Goal: Task Accomplishment & Management: Manage account settings

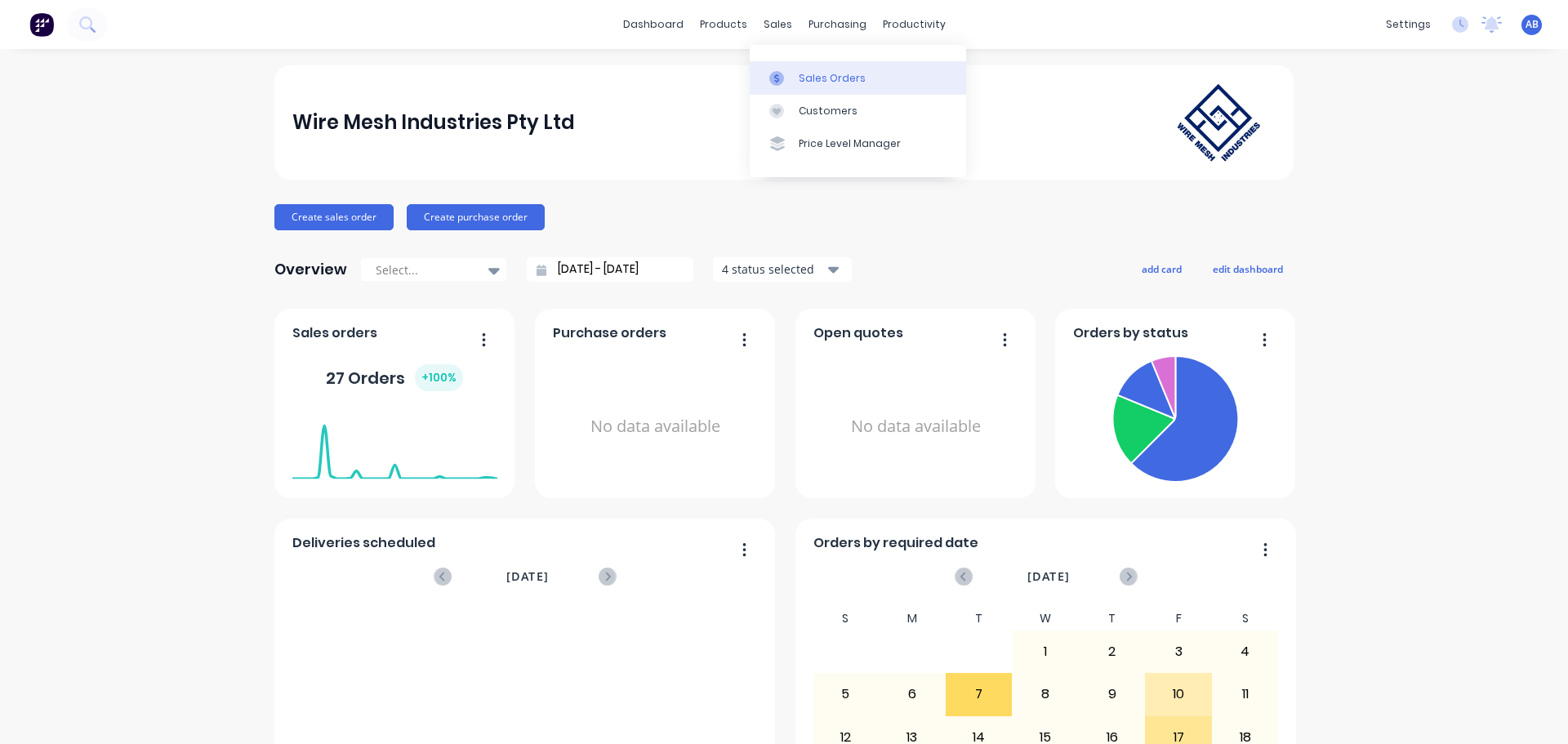
click at [814, 80] on div "Sales Orders" at bounding box center [832, 78] width 66 height 15
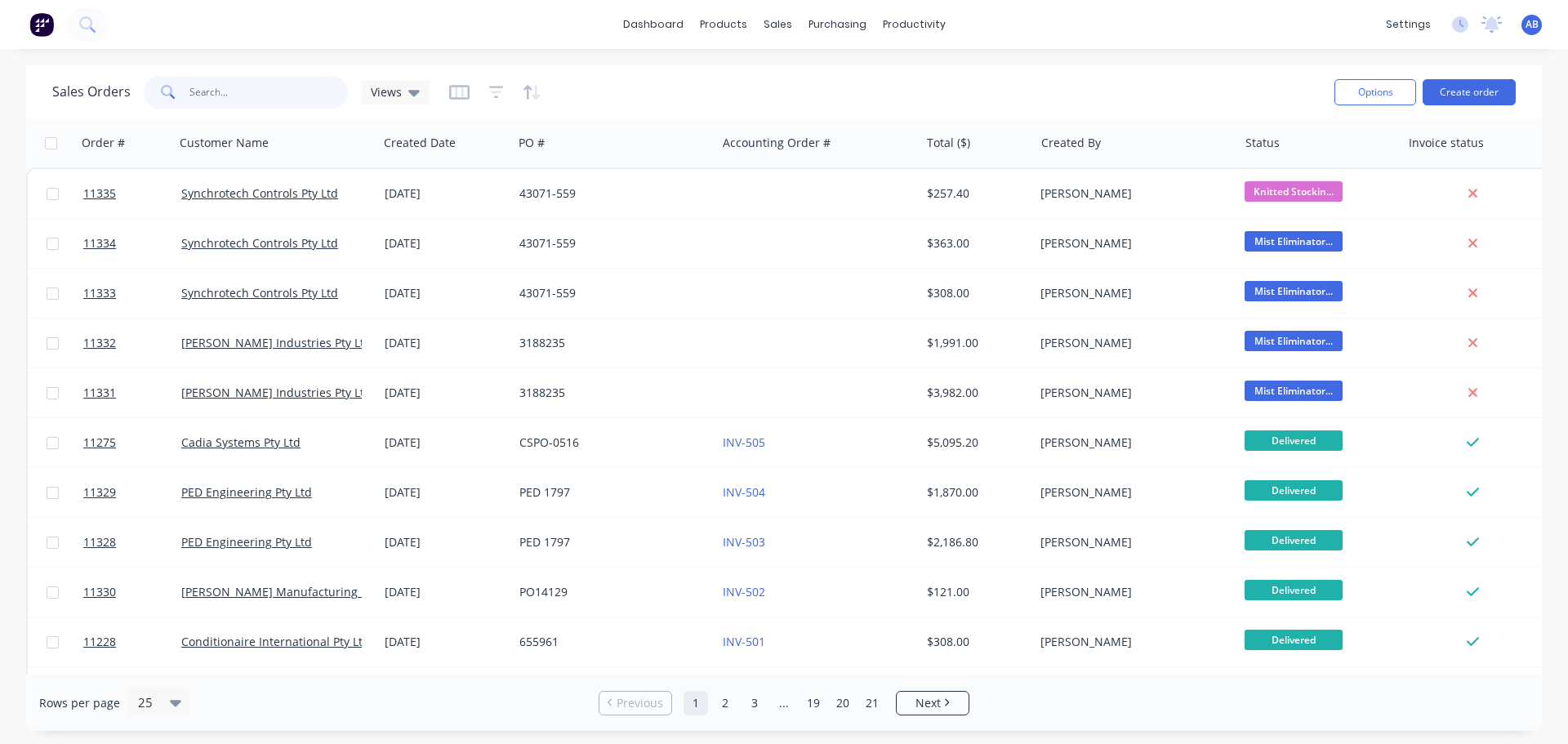
click at [226, 90] on input "text" at bounding box center [269, 92] width 159 height 33
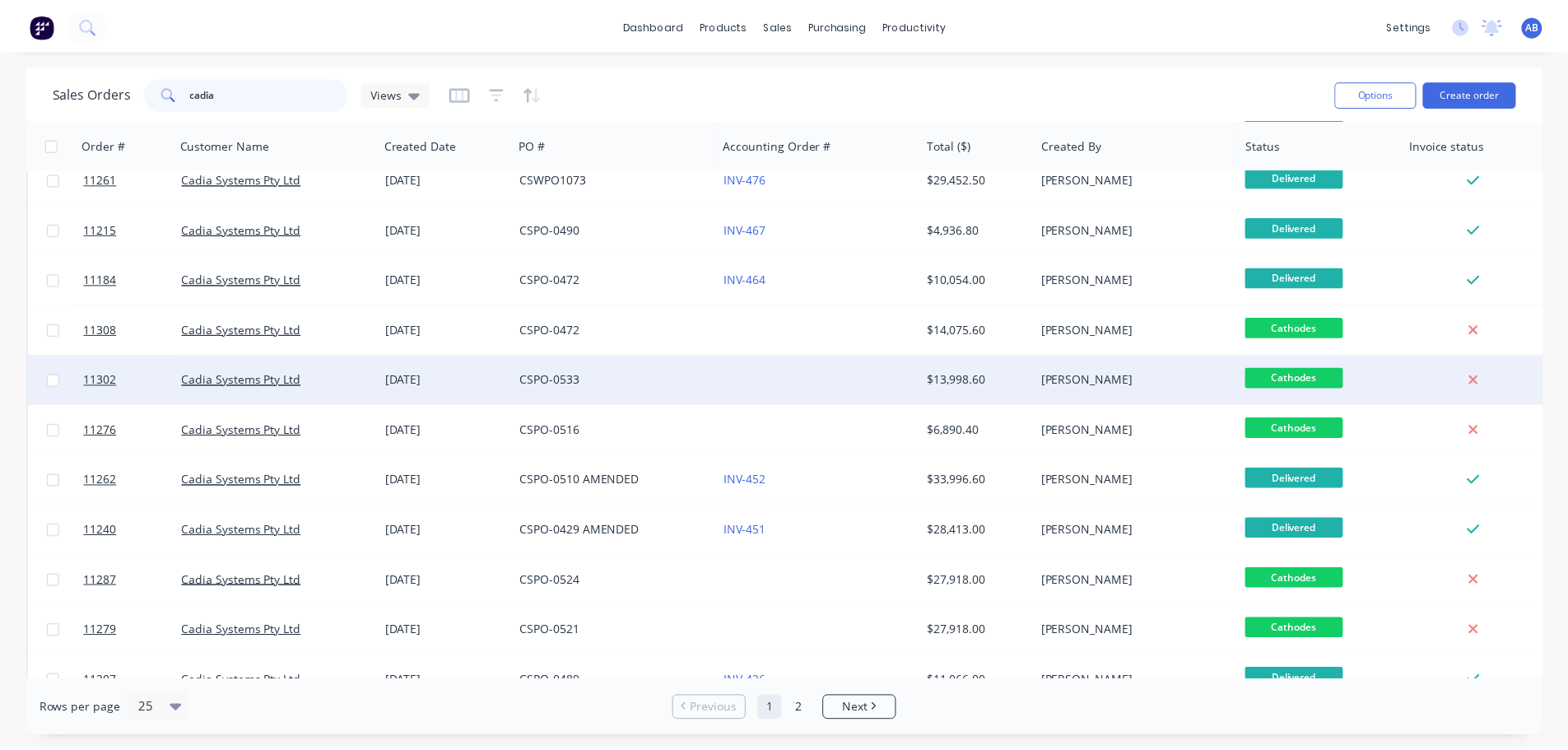
scroll to position [247, 0]
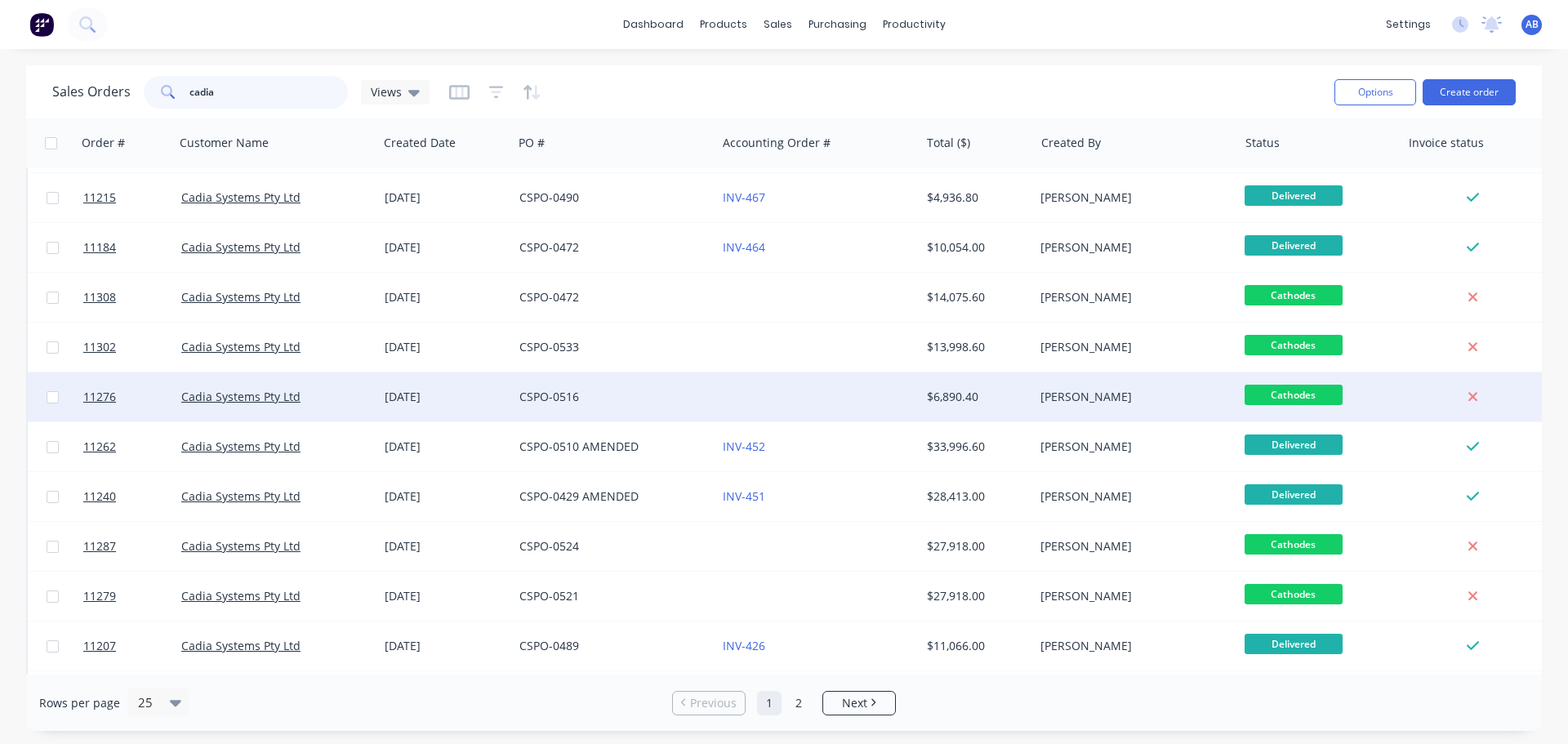
type input "cadia"
click at [680, 396] on div "CSPO-0516" at bounding box center [609, 397] width 182 height 16
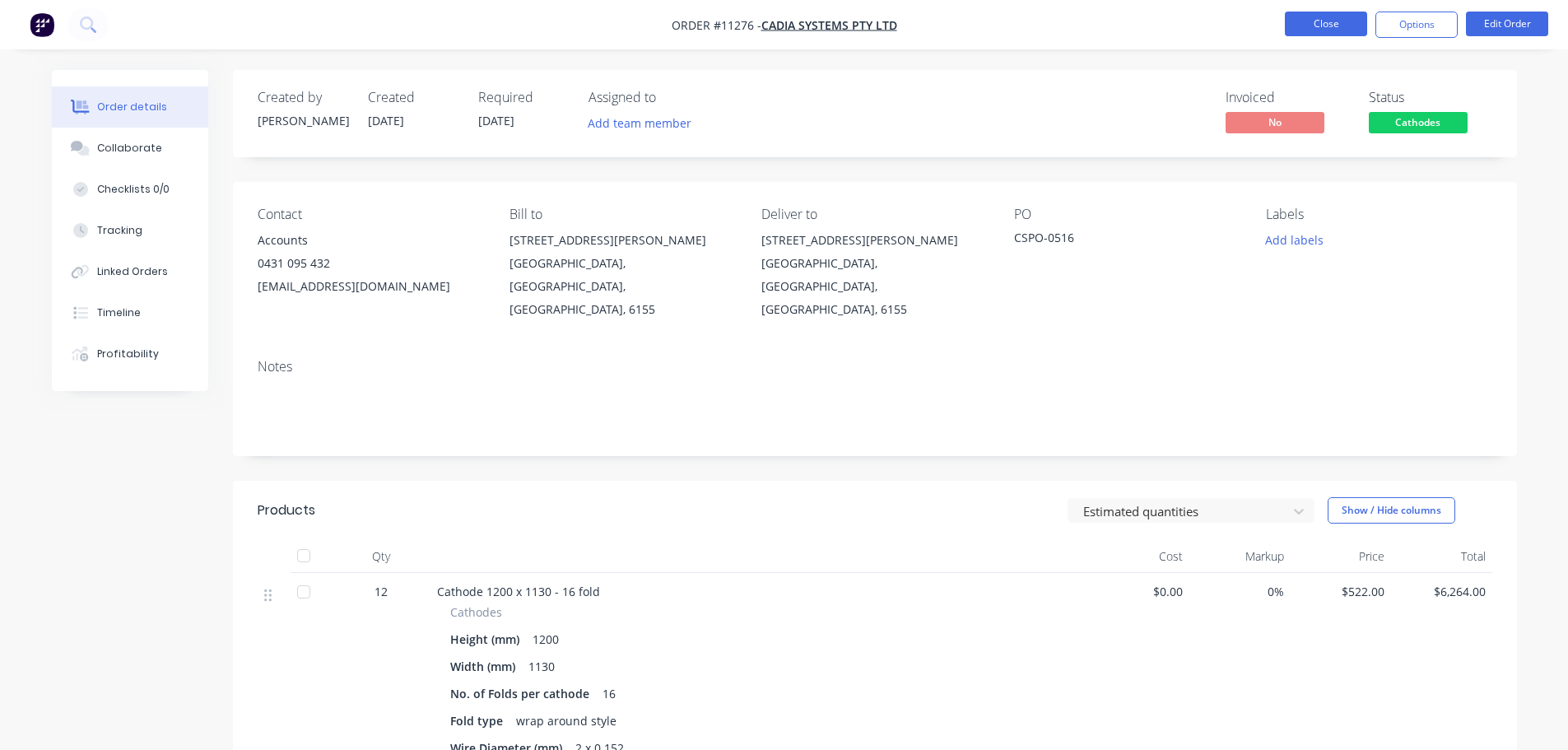
click at [1337, 24] on button "Close" at bounding box center [1326, 24] width 82 height 25
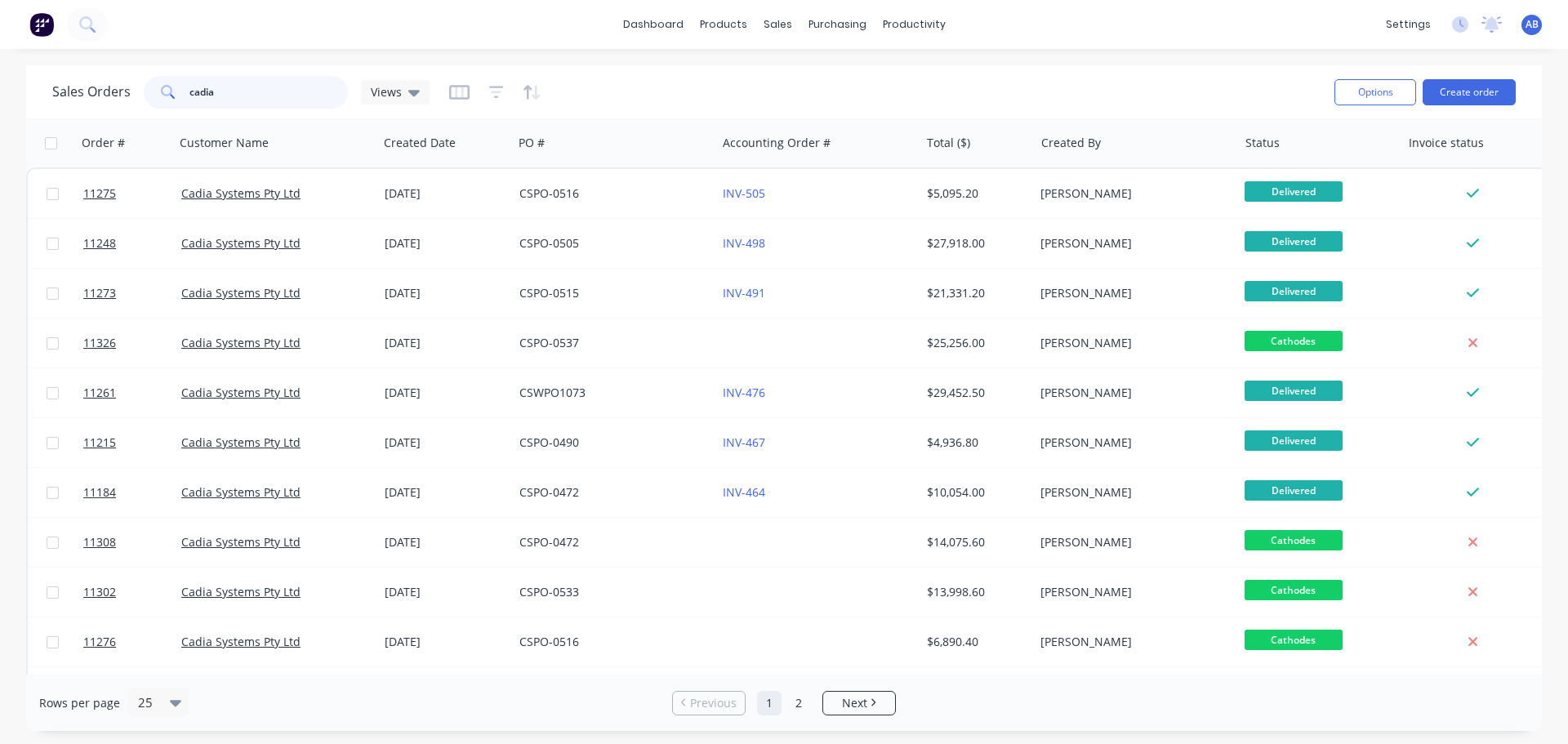
click at [225, 94] on input "cadia" at bounding box center [269, 92] width 159 height 33
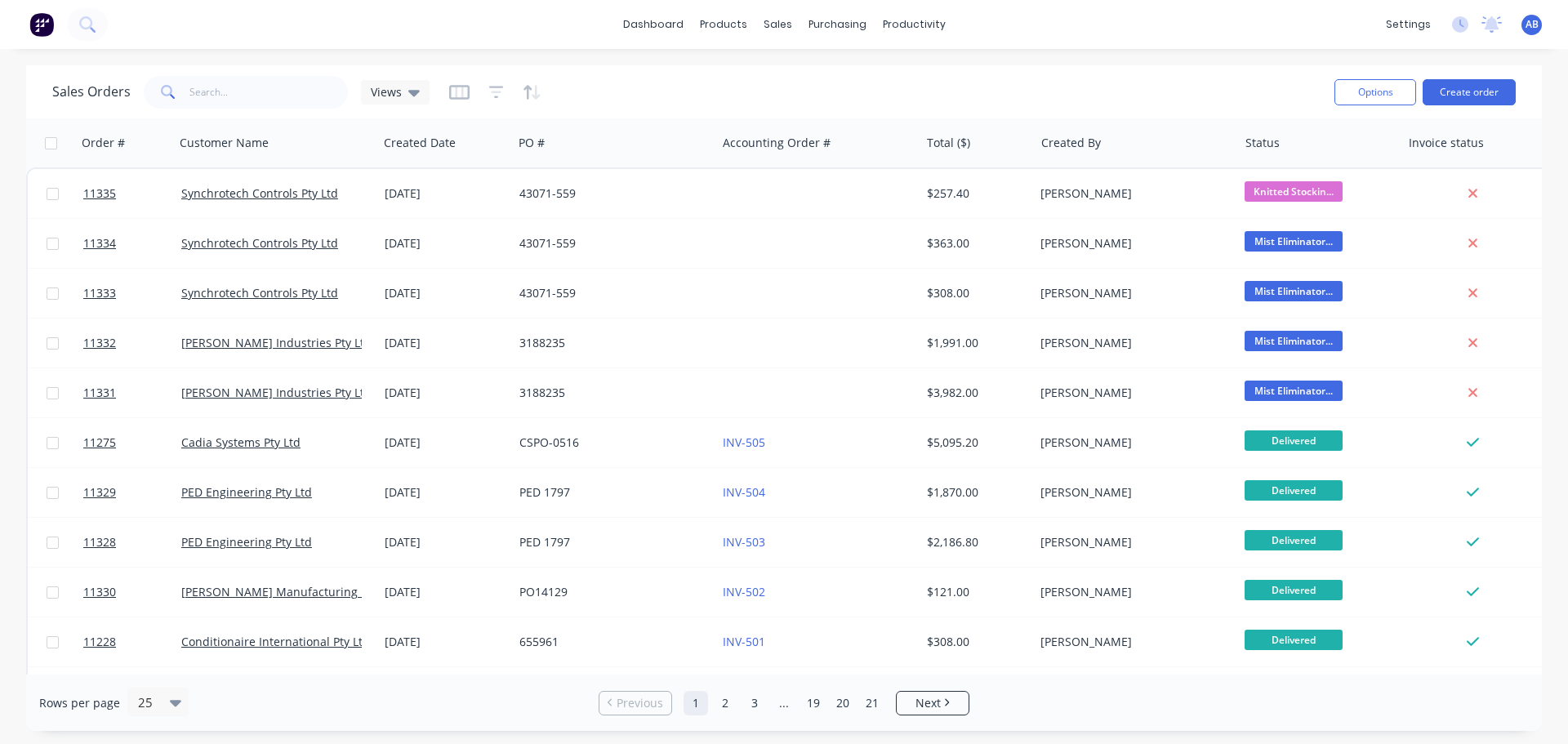
click at [46, 21] on img at bounding box center [42, 24] width 25 height 25
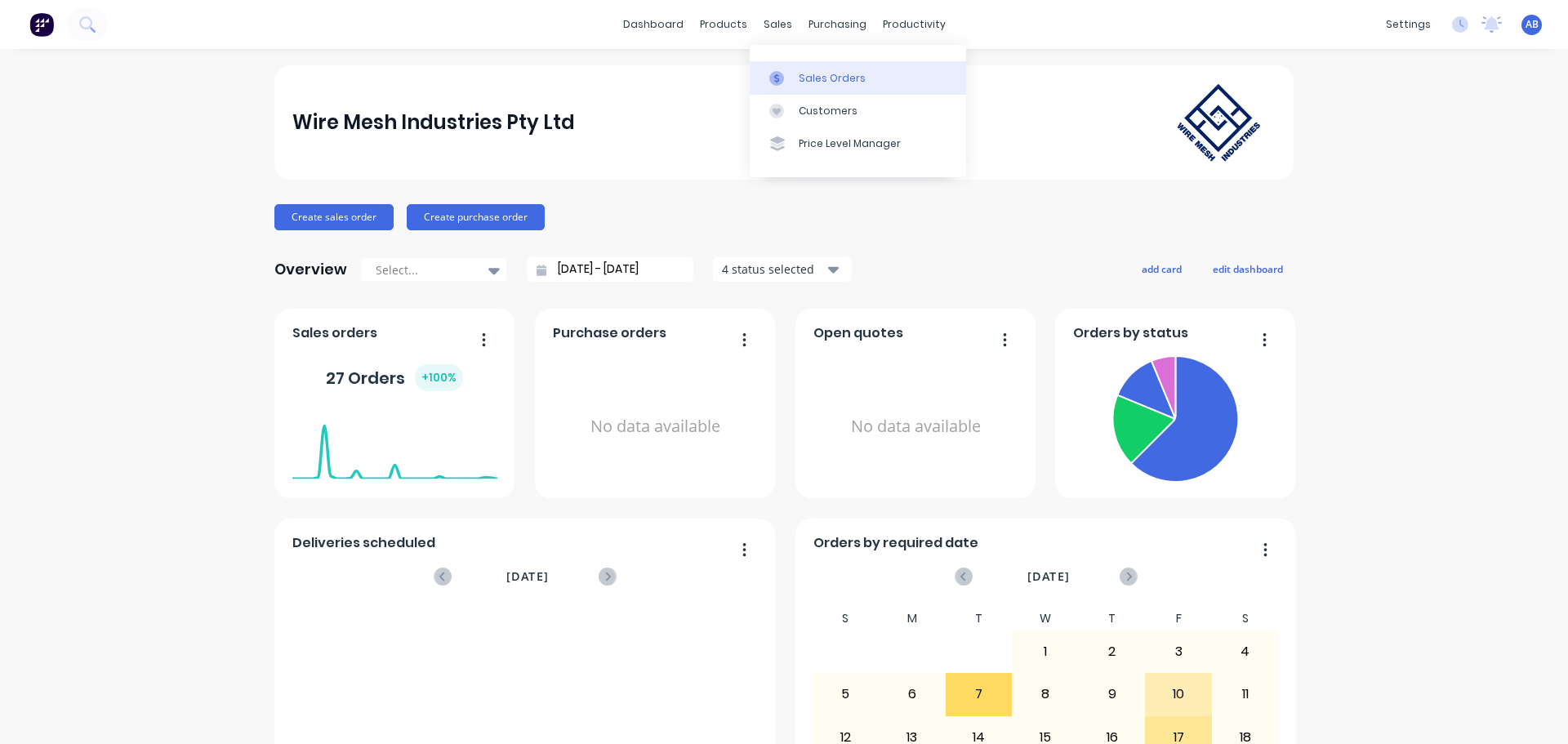
click at [814, 71] on div "Sales Orders" at bounding box center [832, 78] width 66 height 15
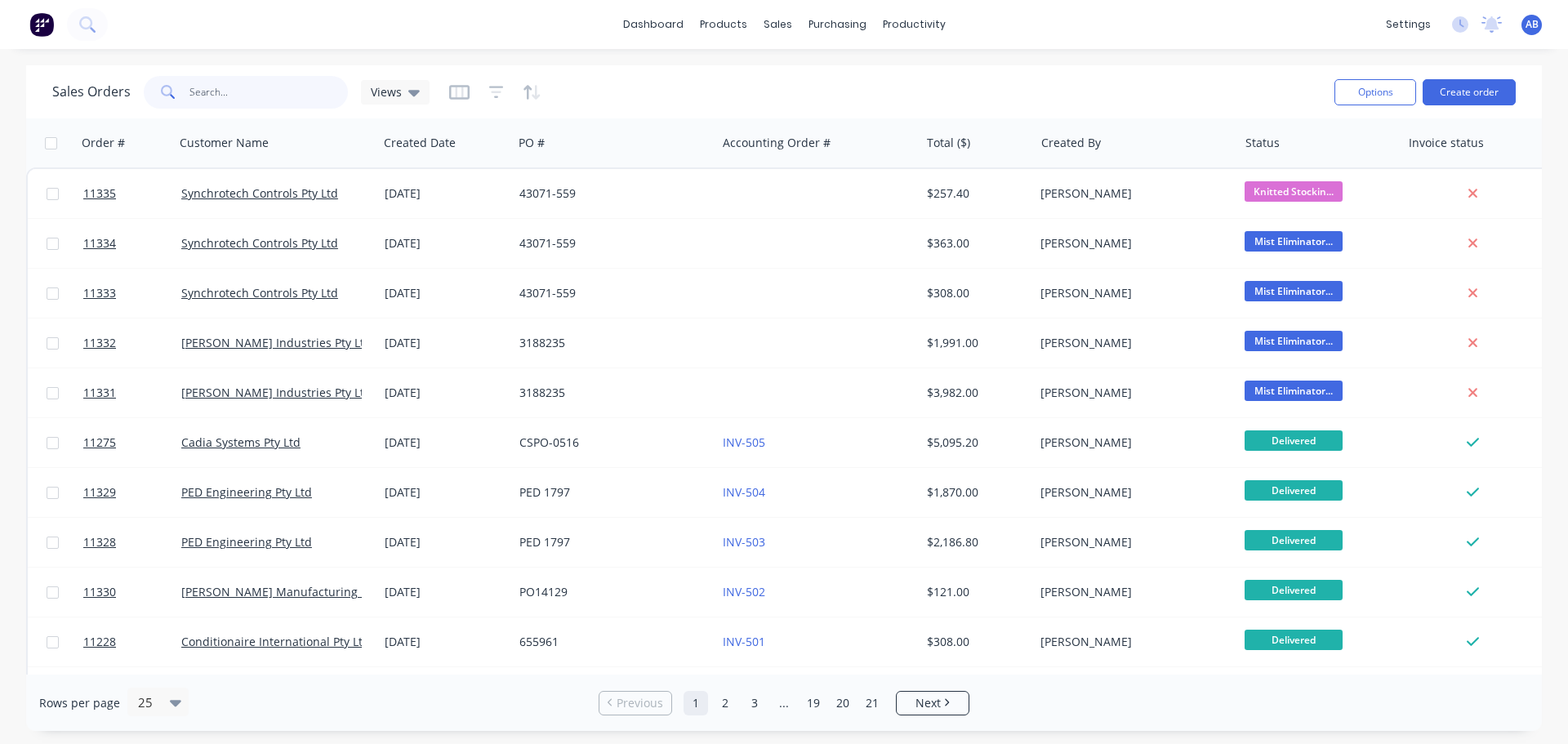
click at [256, 88] on input "text" at bounding box center [269, 92] width 159 height 33
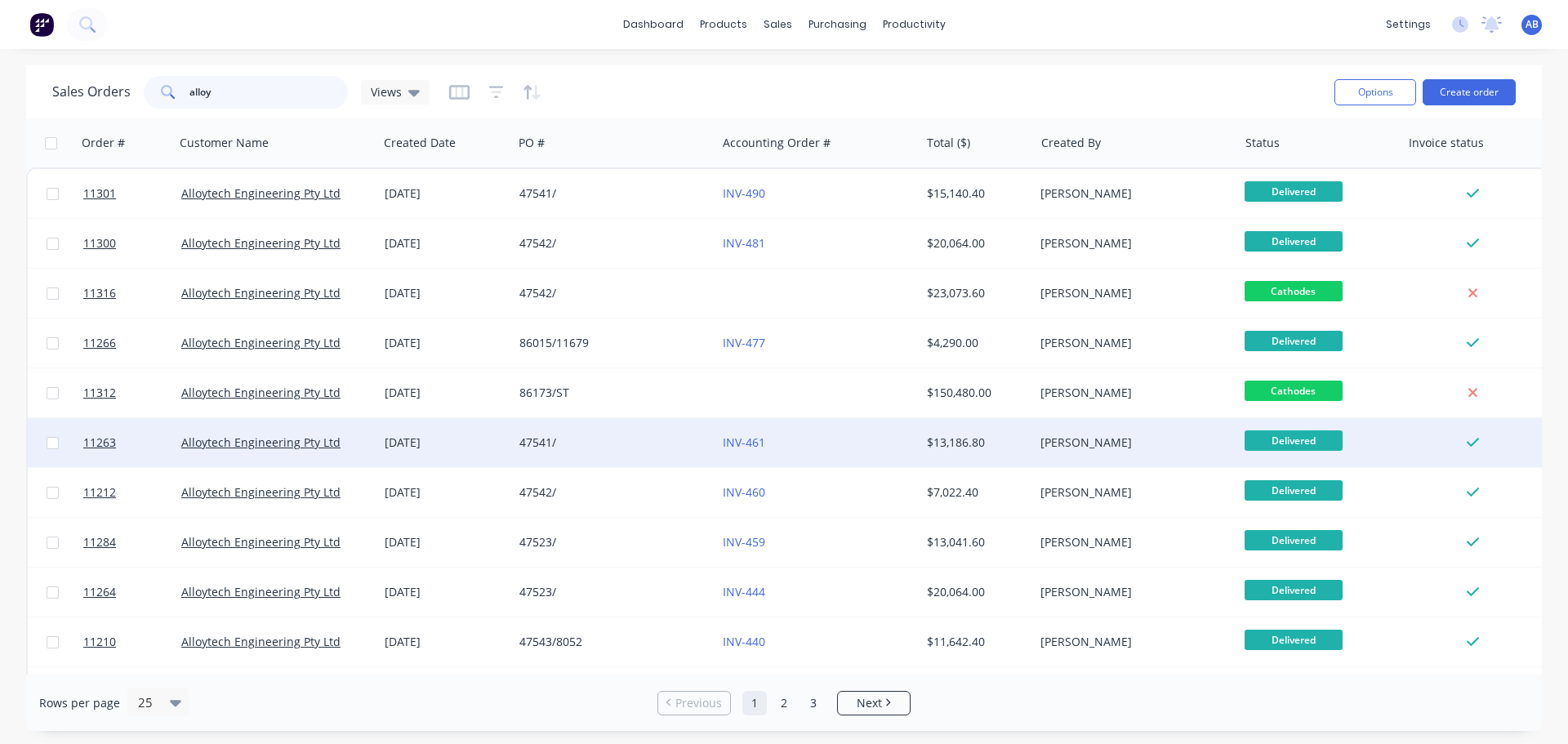
type input "alloy"
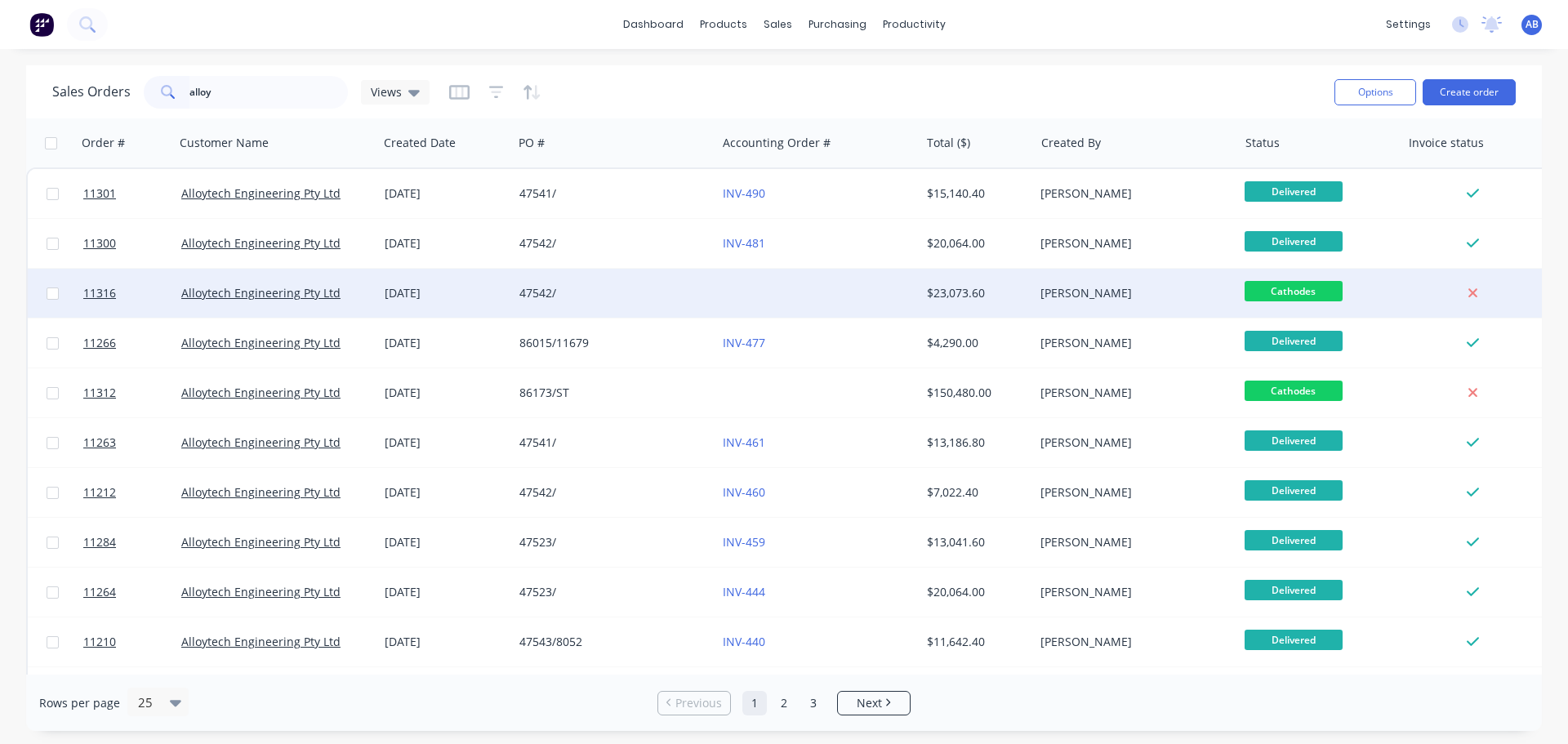
click at [728, 276] on div at bounding box center [818, 293] width 203 height 49
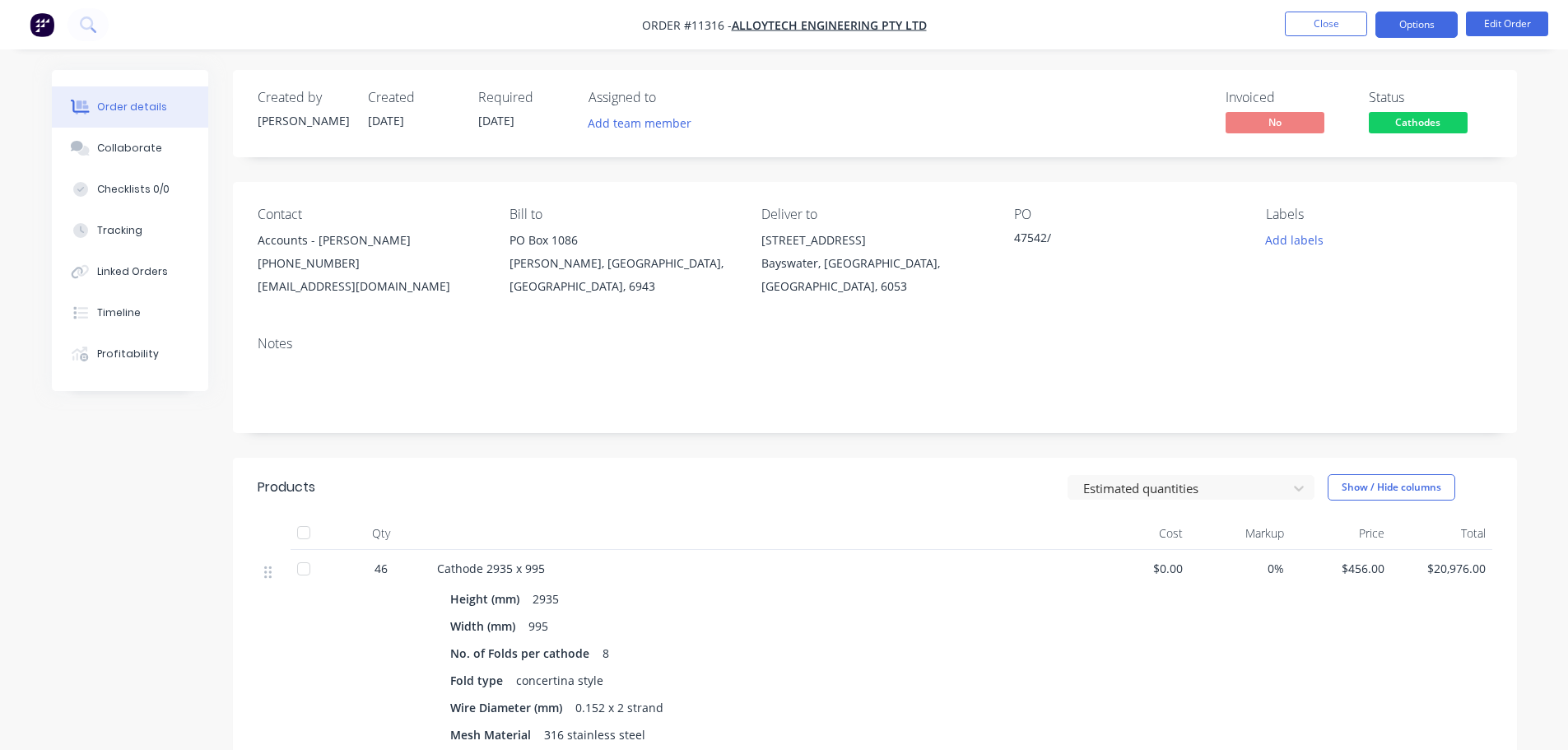
click at [1427, 25] on button "Options" at bounding box center [1416, 25] width 82 height 26
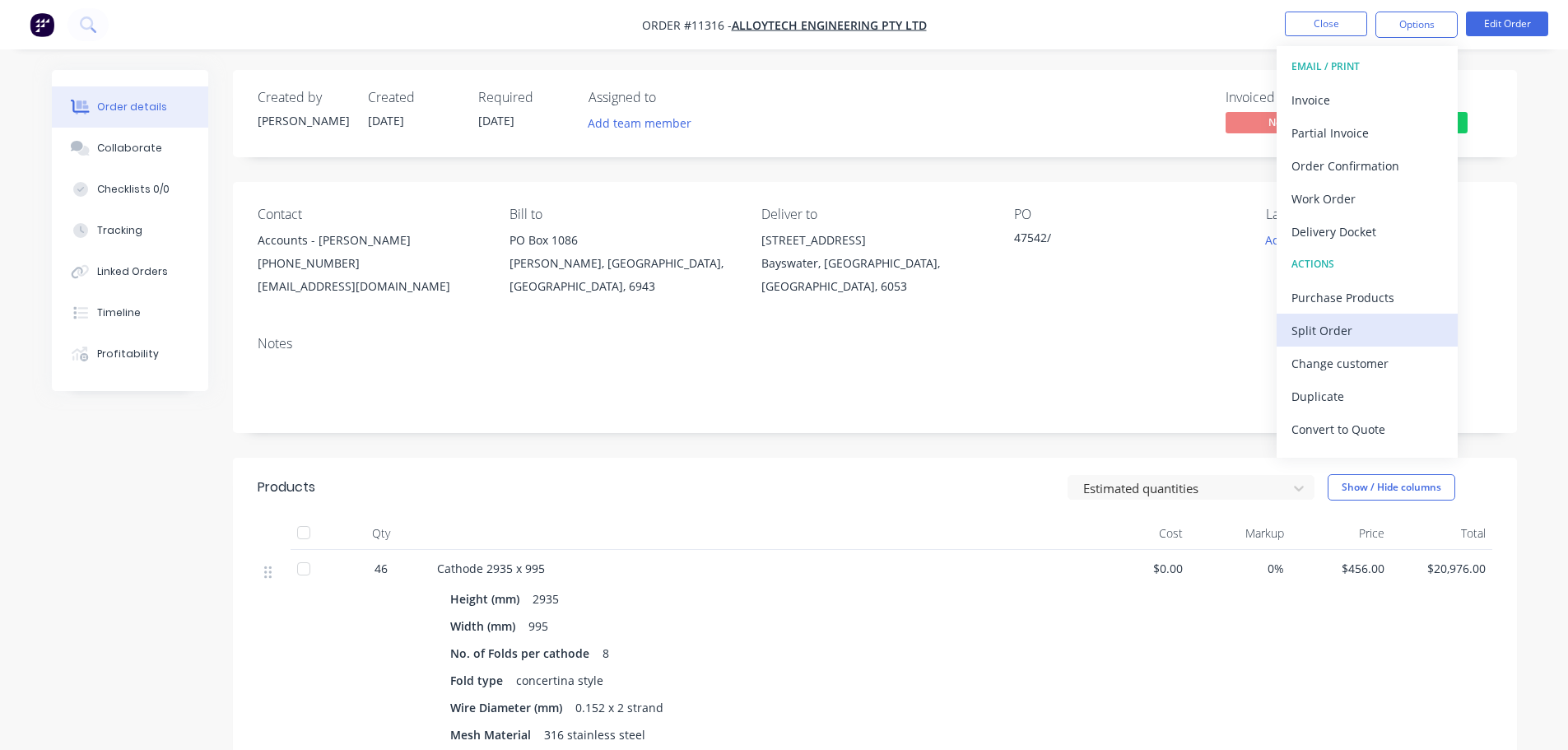
click at [1316, 324] on div "Split Order" at bounding box center [1366, 331] width 151 height 24
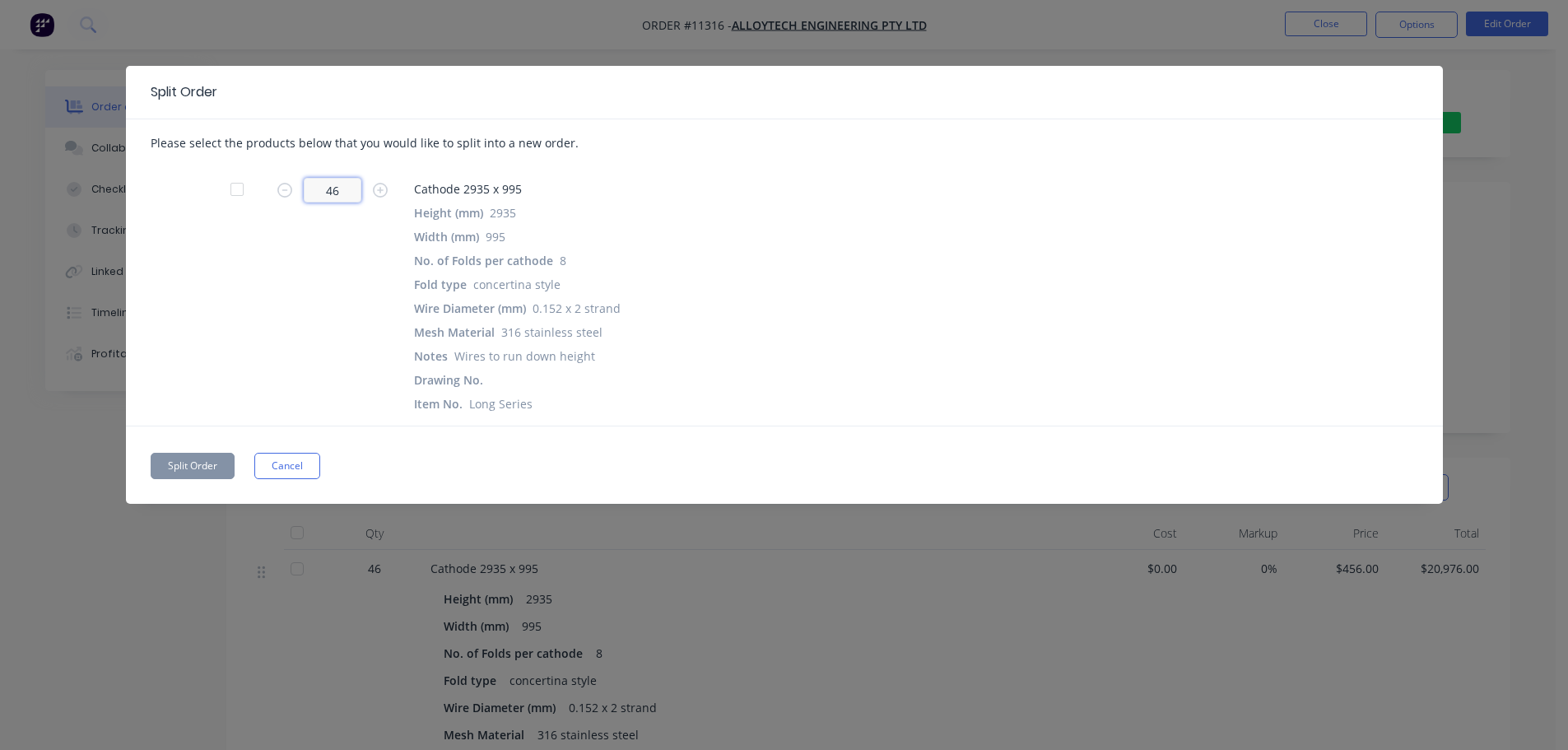
click at [338, 193] on input "46" at bounding box center [333, 190] width 58 height 25
type input "6"
click at [184, 461] on button "Split Order" at bounding box center [193, 466] width 84 height 26
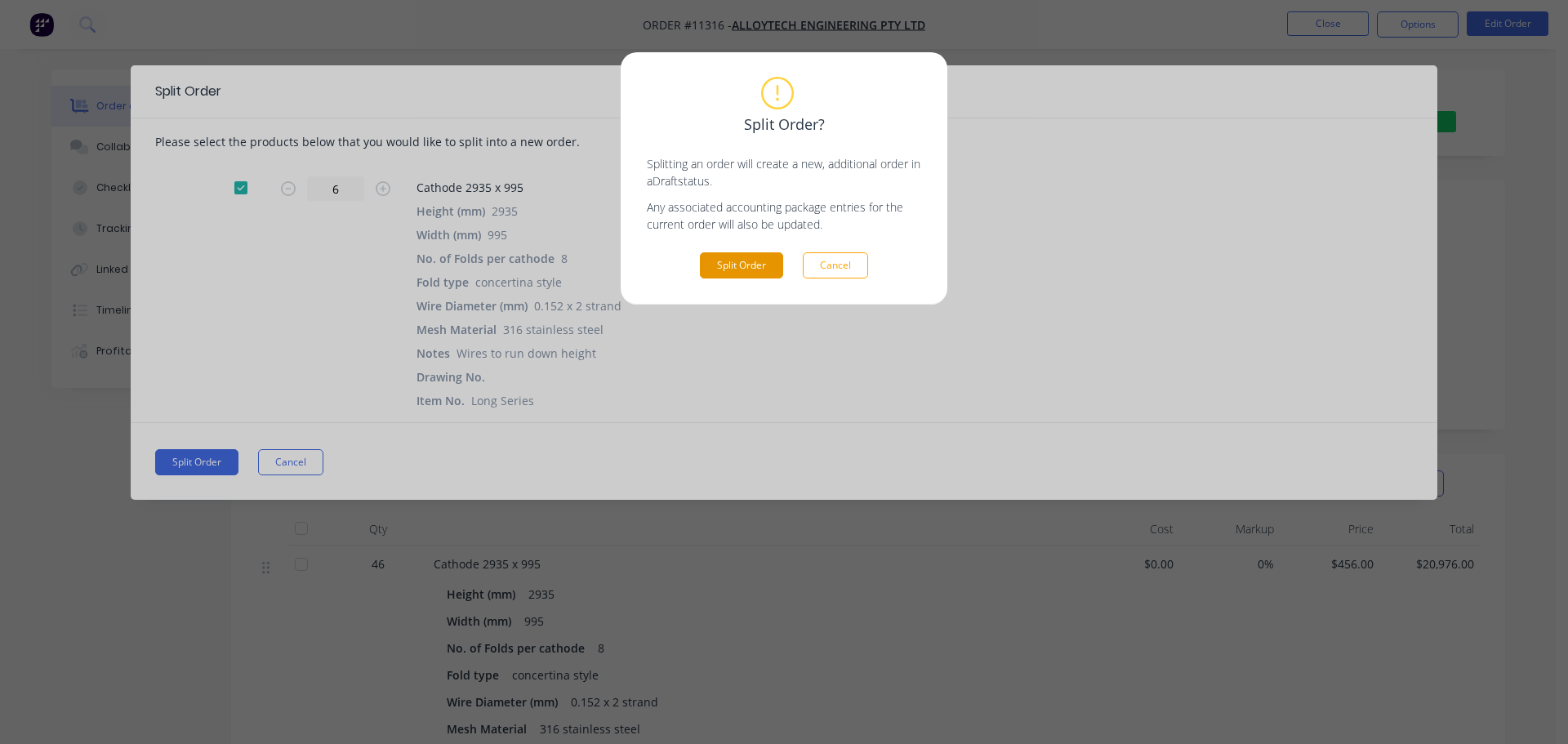
click at [754, 266] on button "Split Order" at bounding box center [741, 265] width 83 height 26
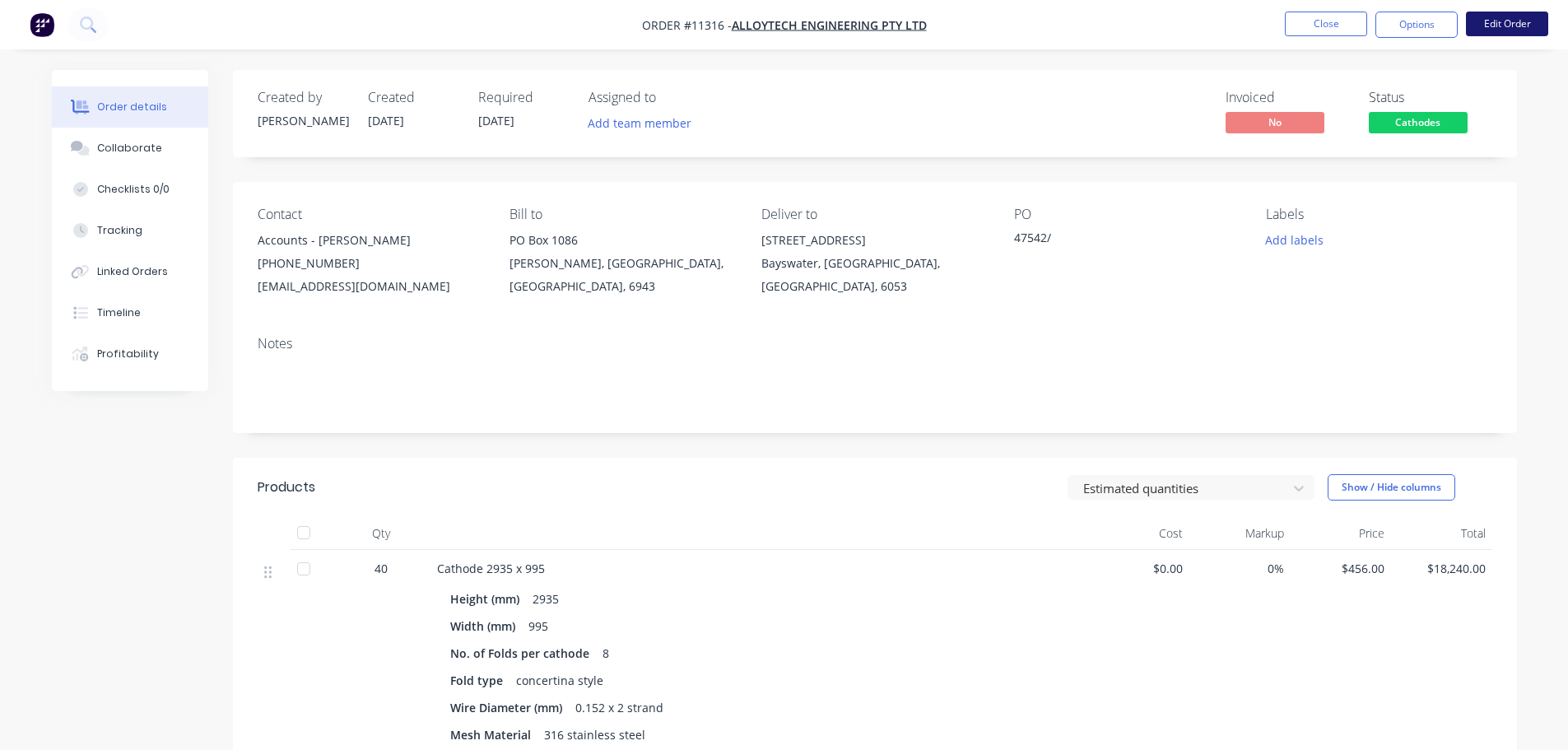
click at [1516, 26] on button "Edit Order" at bounding box center [1507, 24] width 82 height 25
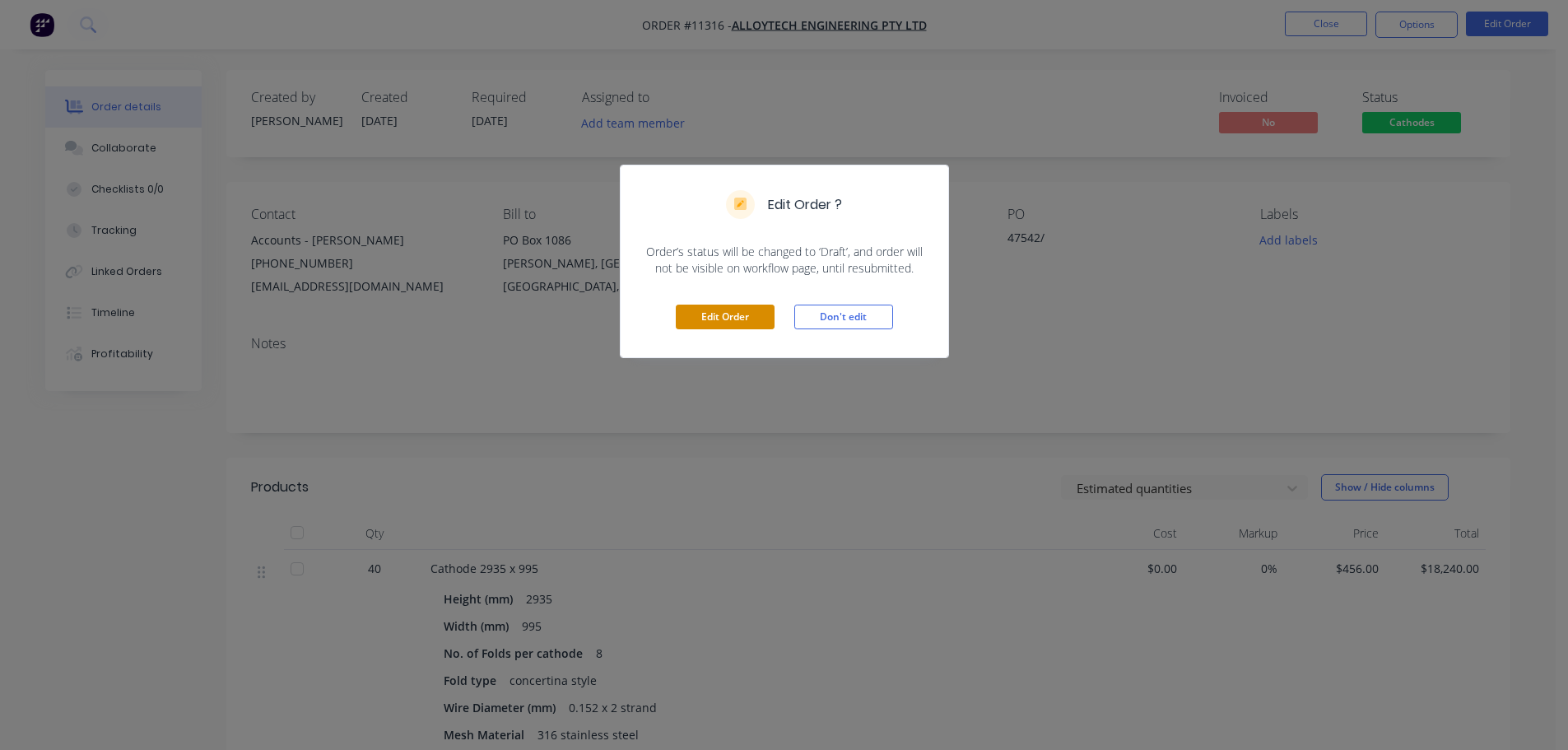
click at [747, 319] on button "Edit Order" at bounding box center [725, 317] width 99 height 25
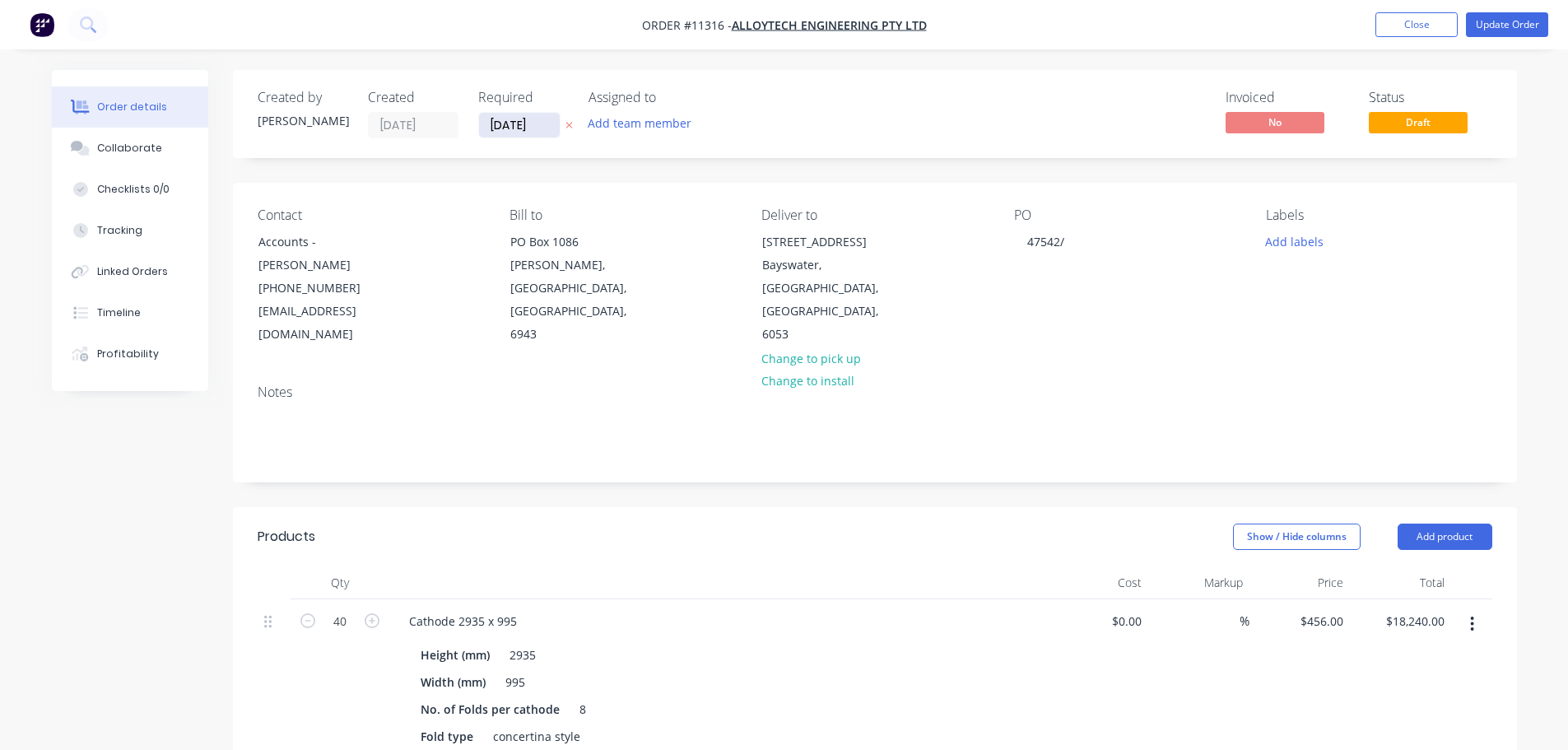
click at [519, 130] on input "[DATE]" at bounding box center [519, 125] width 81 height 25
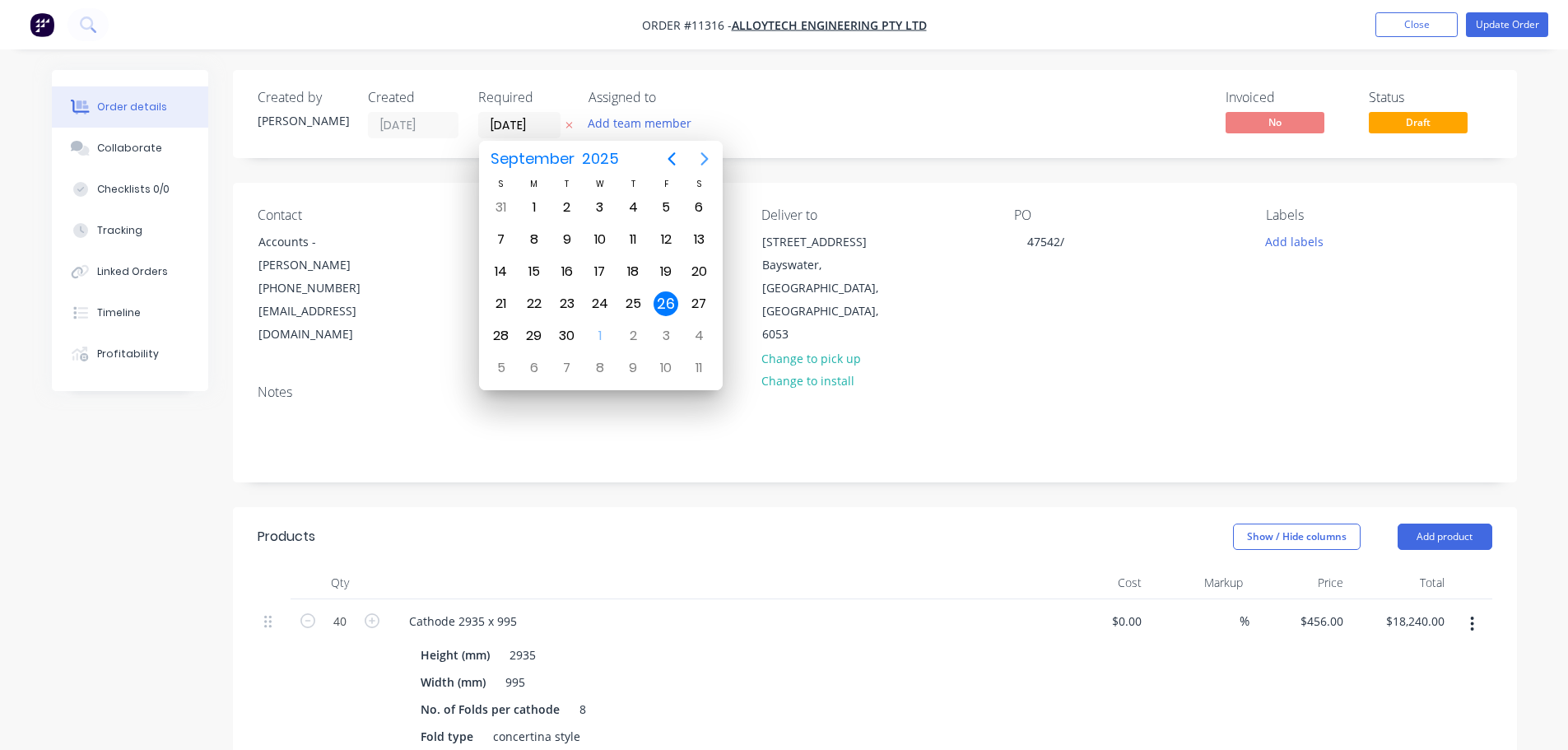
click at [697, 160] on icon "Next page" at bounding box center [705, 159] width 20 height 20
click at [597, 209] on div "1" at bounding box center [600, 207] width 25 height 25
type input "[DATE]"
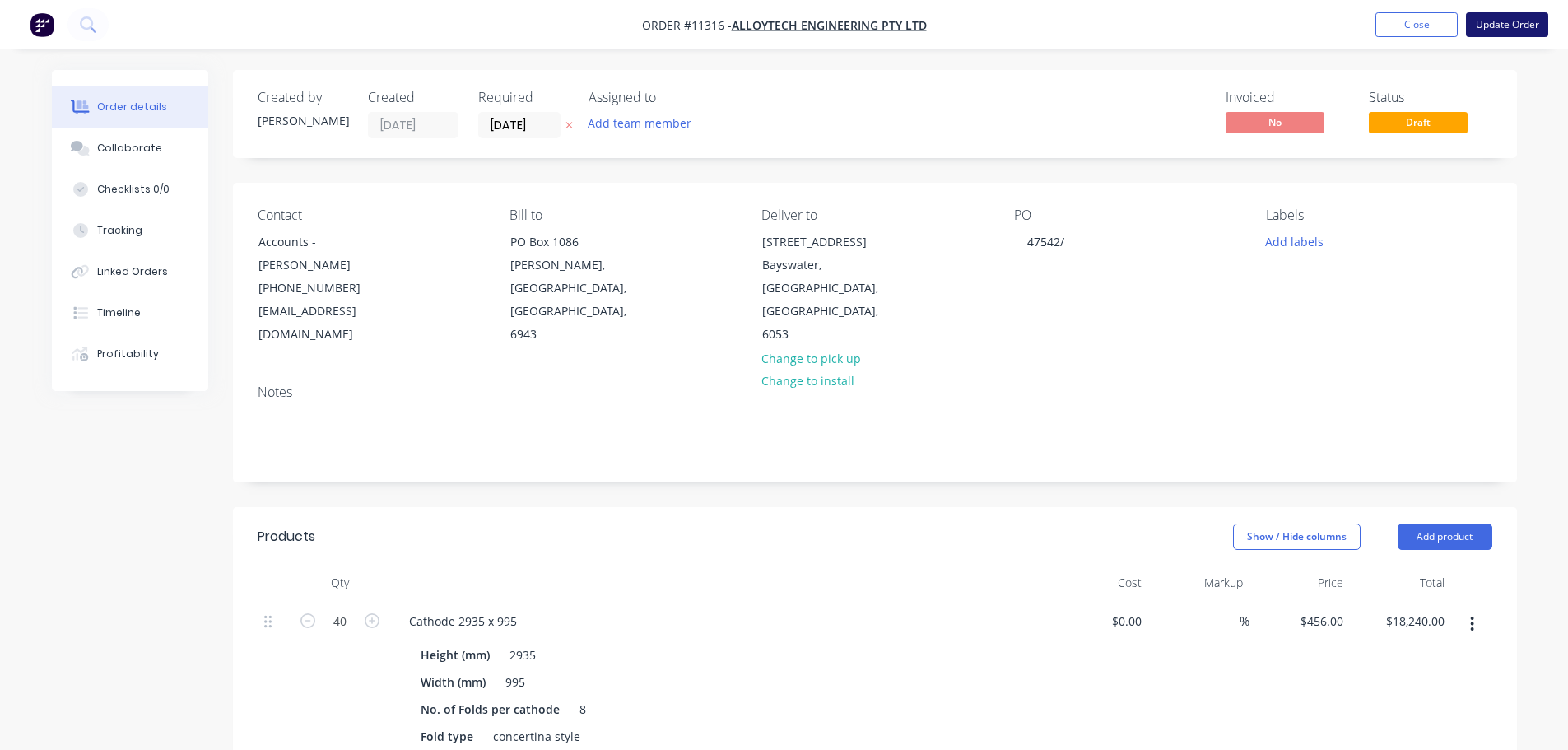
click at [1496, 29] on button "Update Order" at bounding box center [1507, 24] width 82 height 25
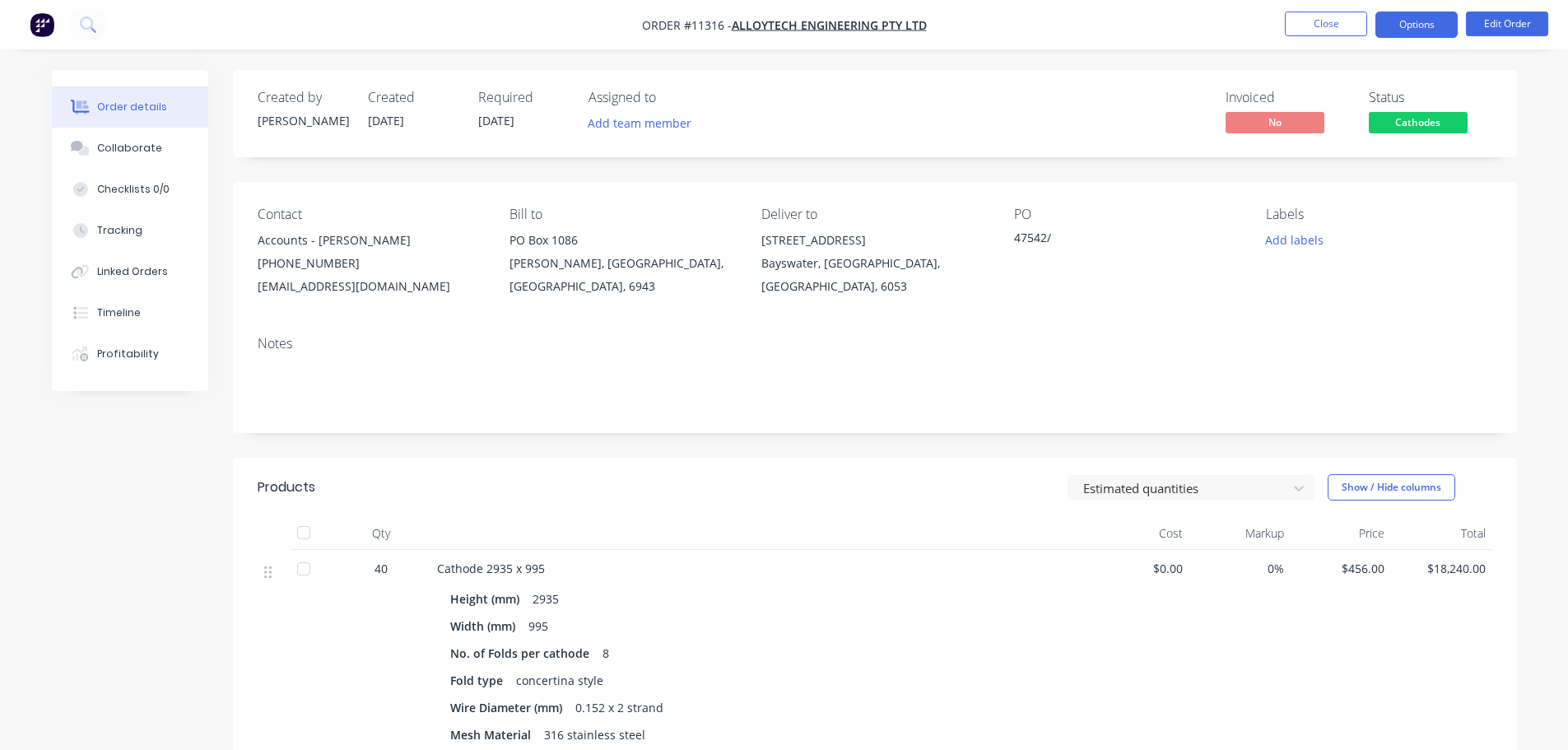
click at [1422, 28] on button "Options" at bounding box center [1416, 25] width 82 height 26
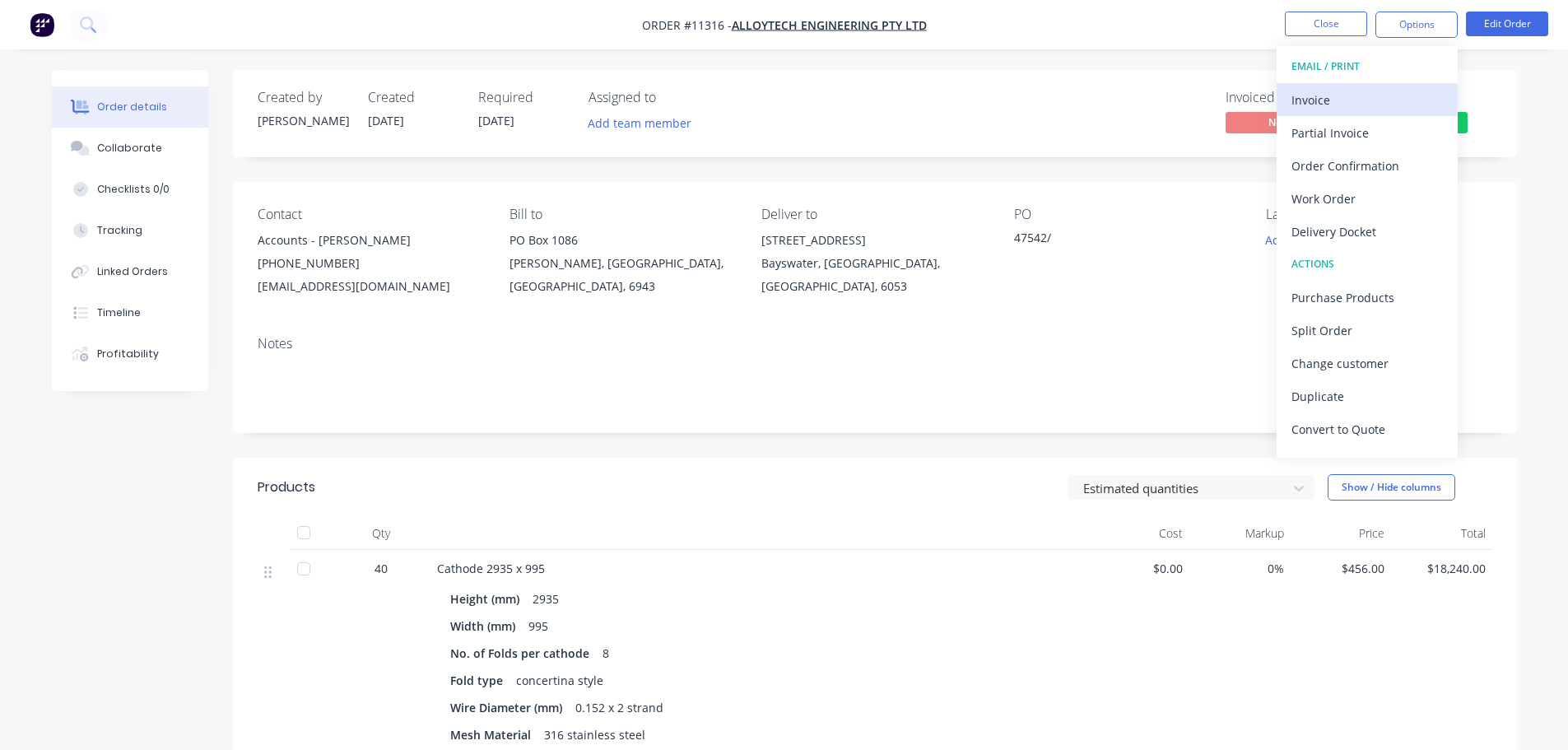
click at [1320, 105] on div "Invoice" at bounding box center [1366, 100] width 151 height 24
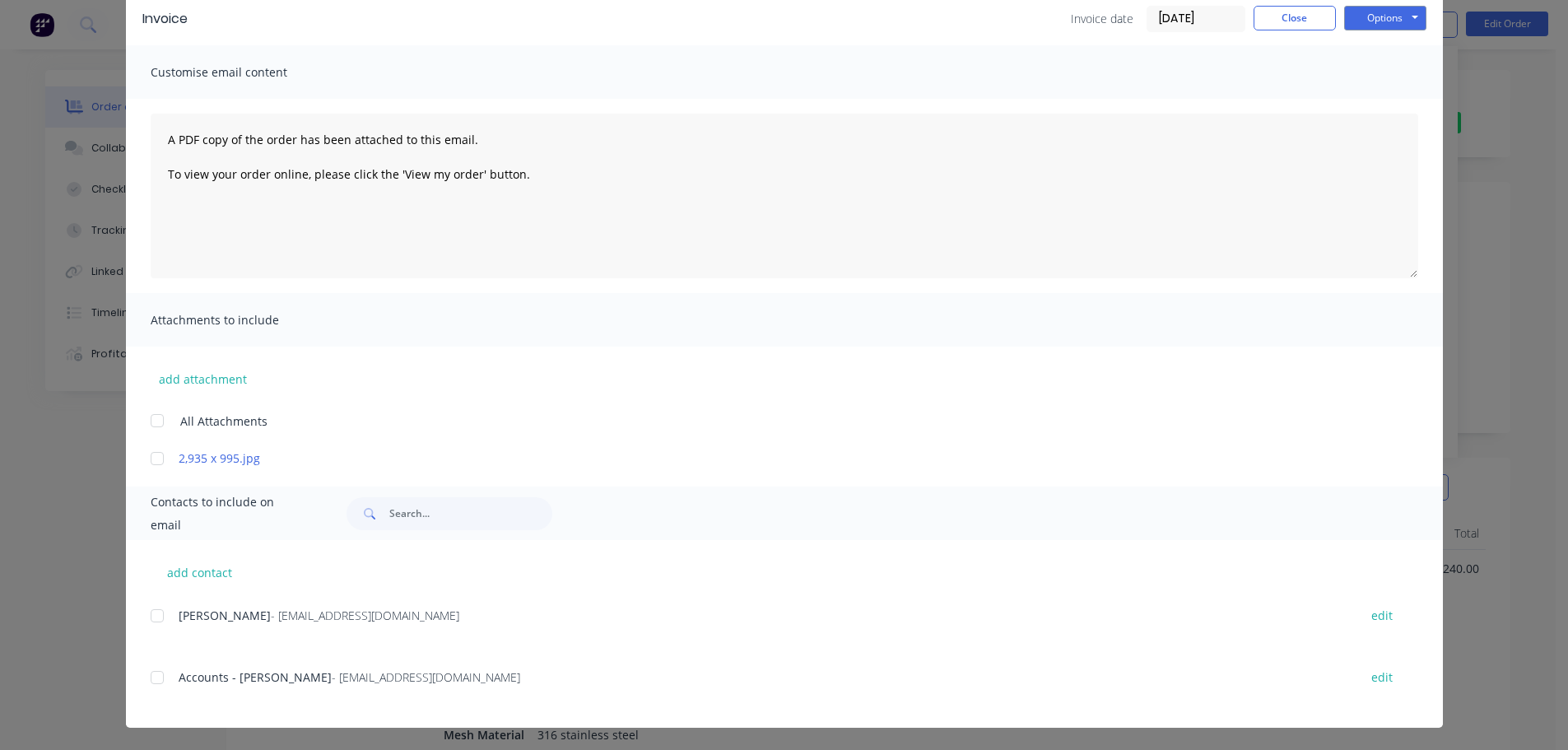
scroll to position [75, 0]
click at [155, 677] on div at bounding box center [157, 676] width 33 height 33
click at [1384, 13] on button "Options" at bounding box center [1385, 17] width 82 height 25
click at [1366, 100] on button "Email" at bounding box center [1396, 100] width 105 height 27
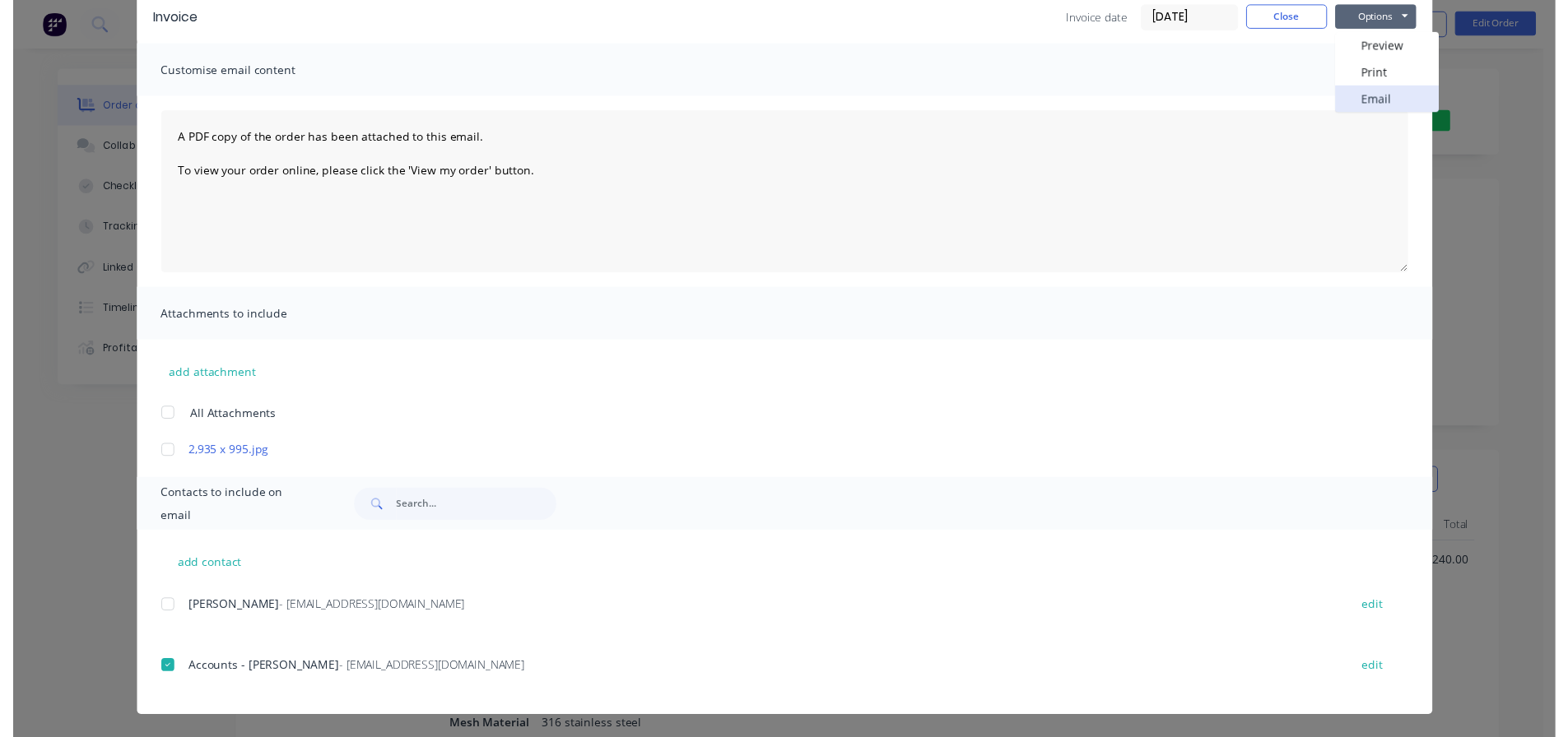
scroll to position [0, 0]
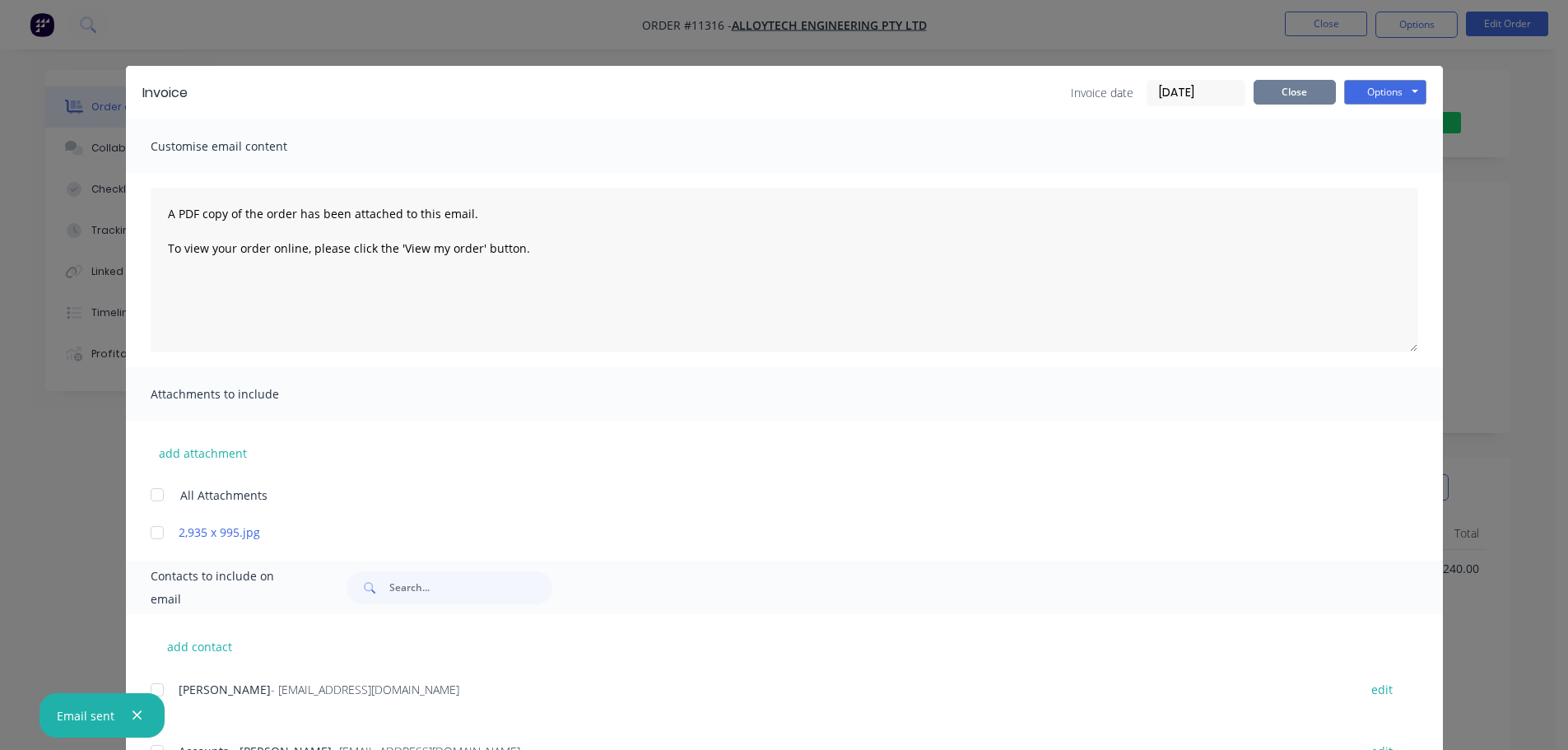
click at [1275, 91] on button "Close" at bounding box center [1295, 92] width 82 height 25
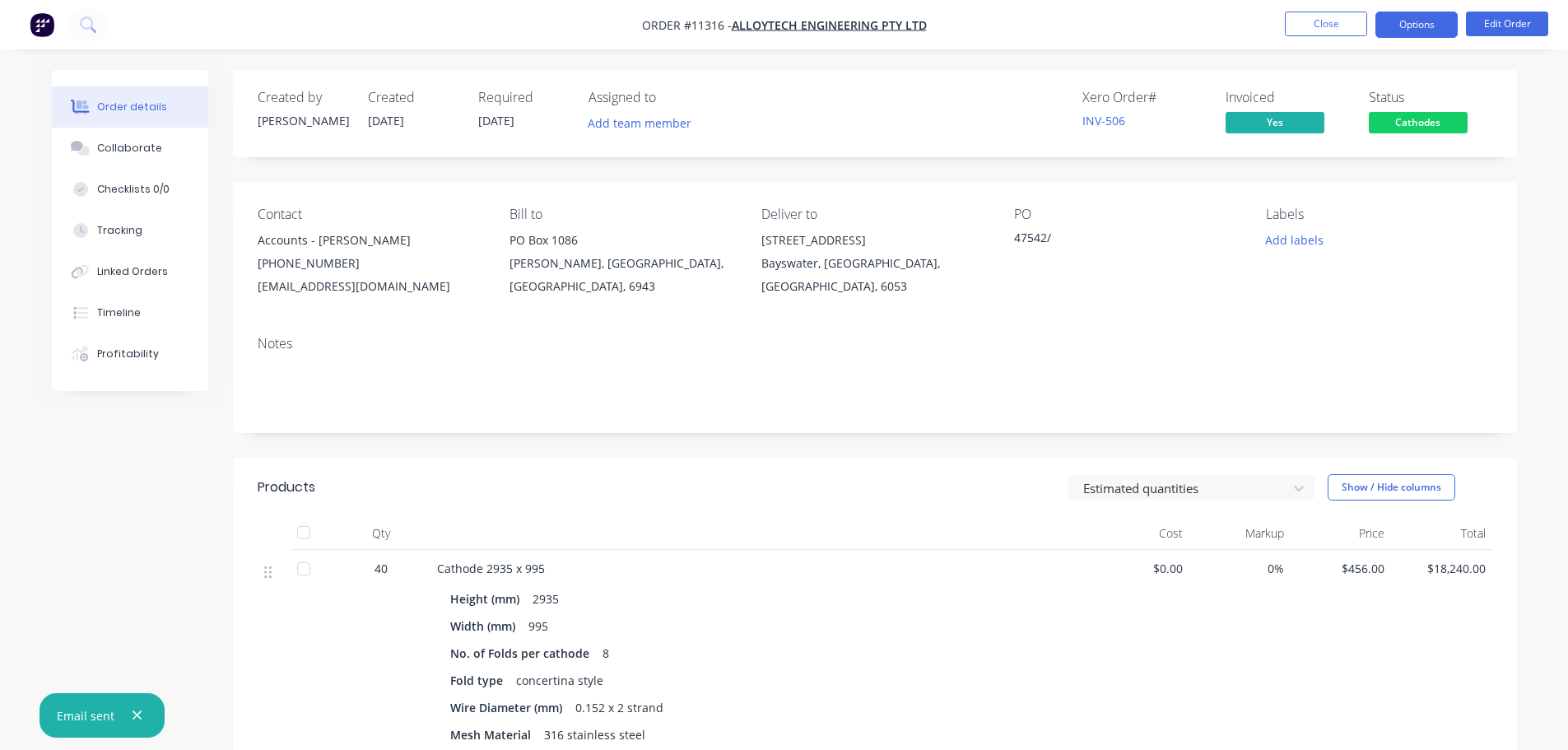
click at [1419, 25] on button "Options" at bounding box center [1416, 25] width 82 height 26
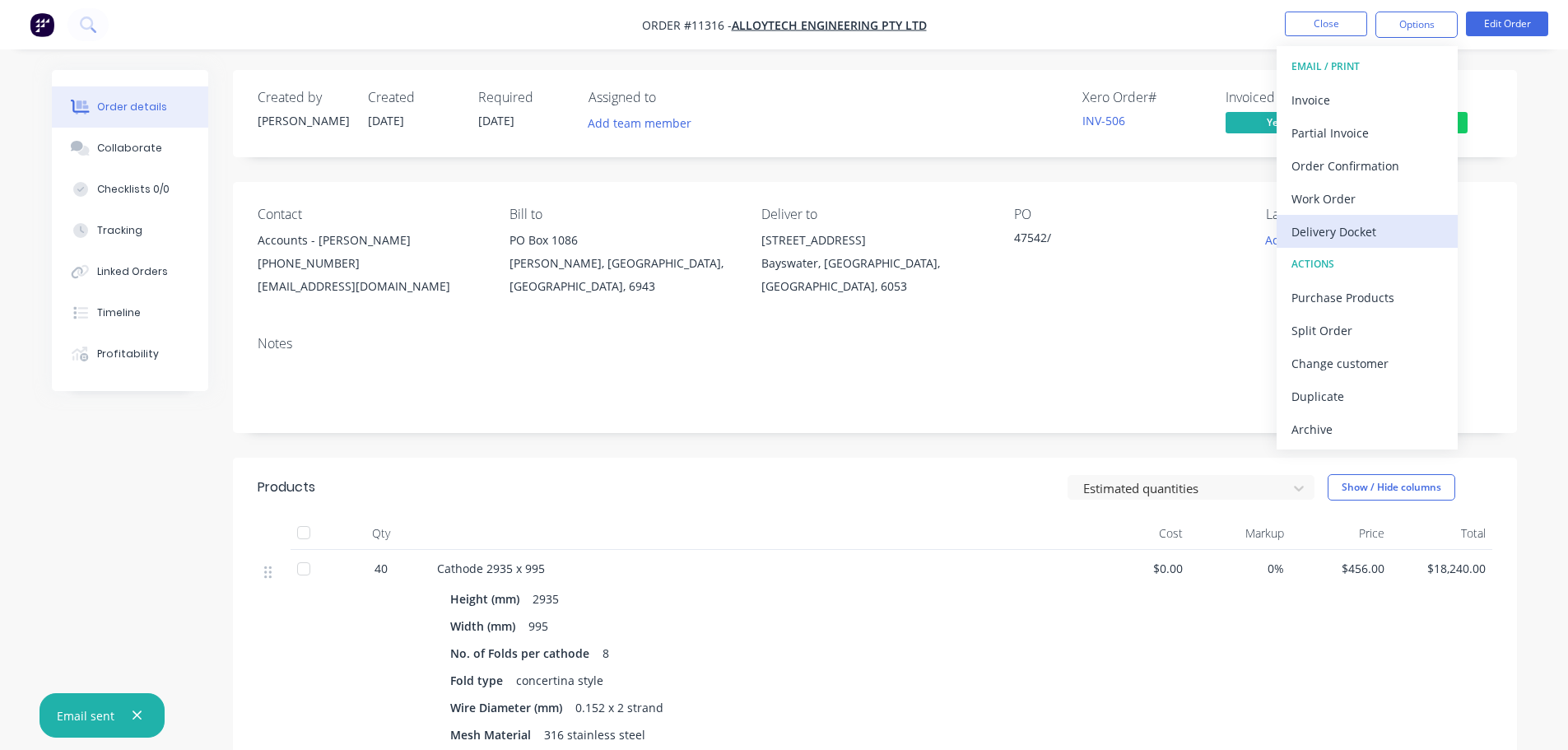
click at [1358, 226] on div "Delivery Docket" at bounding box center [1366, 232] width 151 height 24
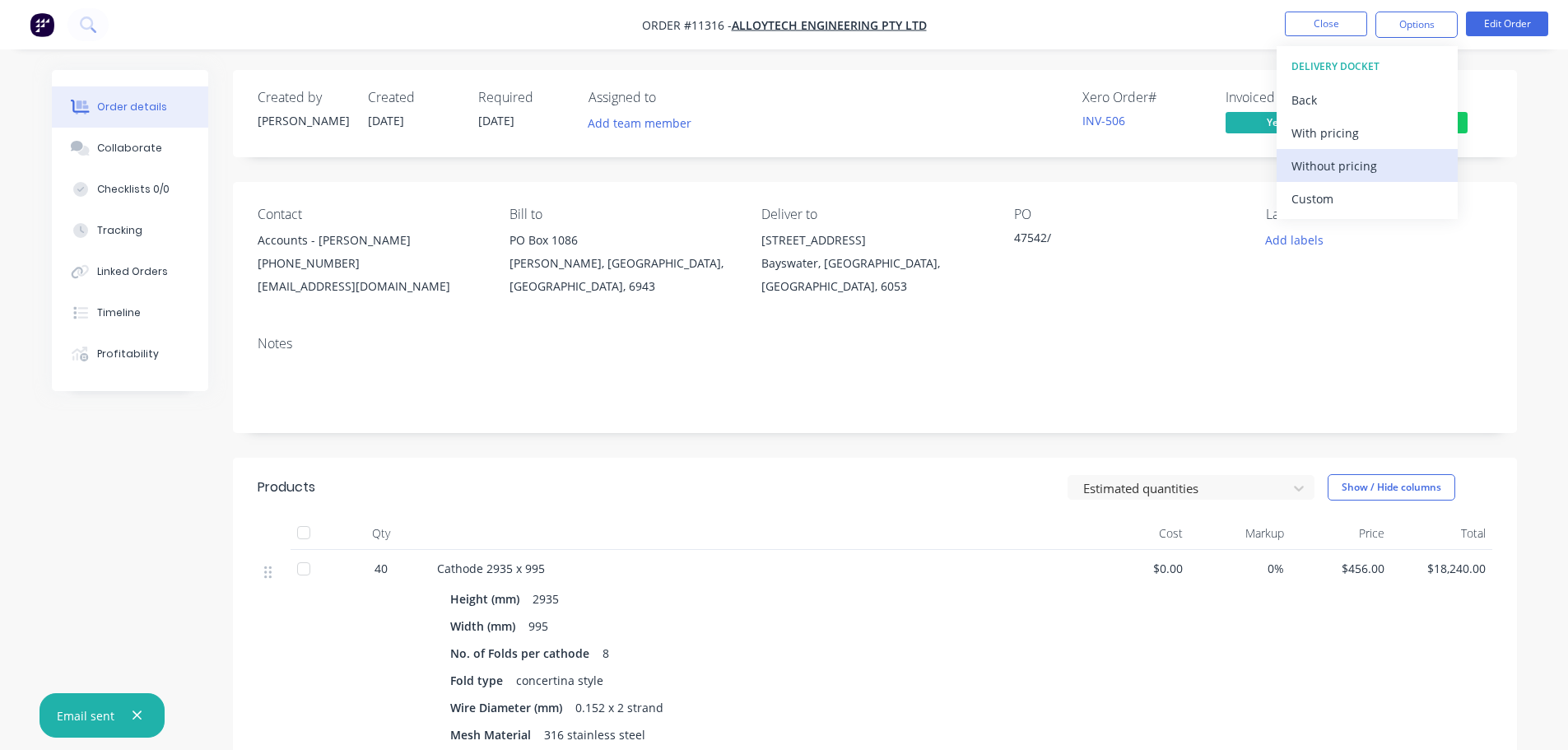
click at [1322, 160] on div "Without pricing" at bounding box center [1366, 166] width 151 height 24
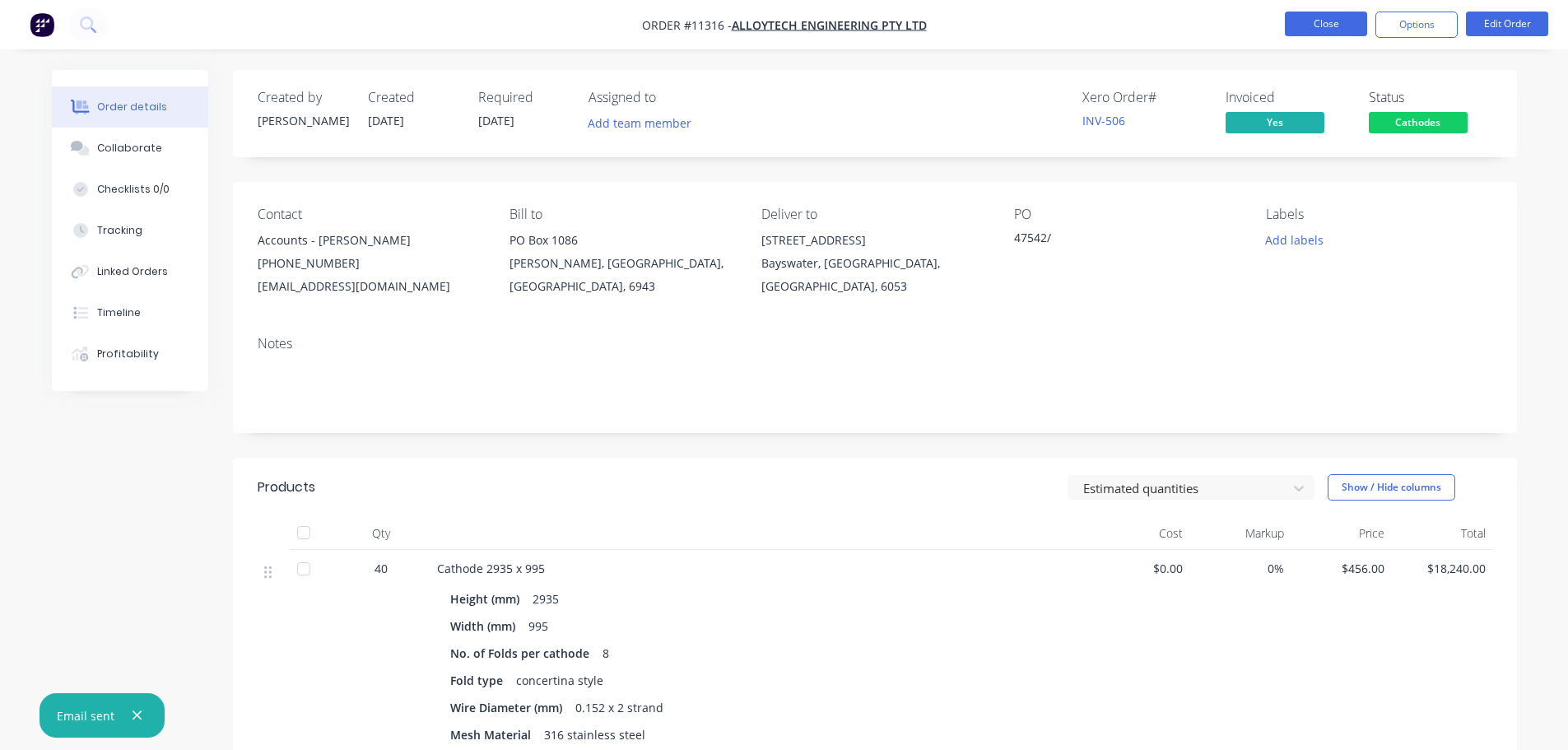
click at [1325, 28] on button "Close" at bounding box center [1326, 24] width 82 height 25
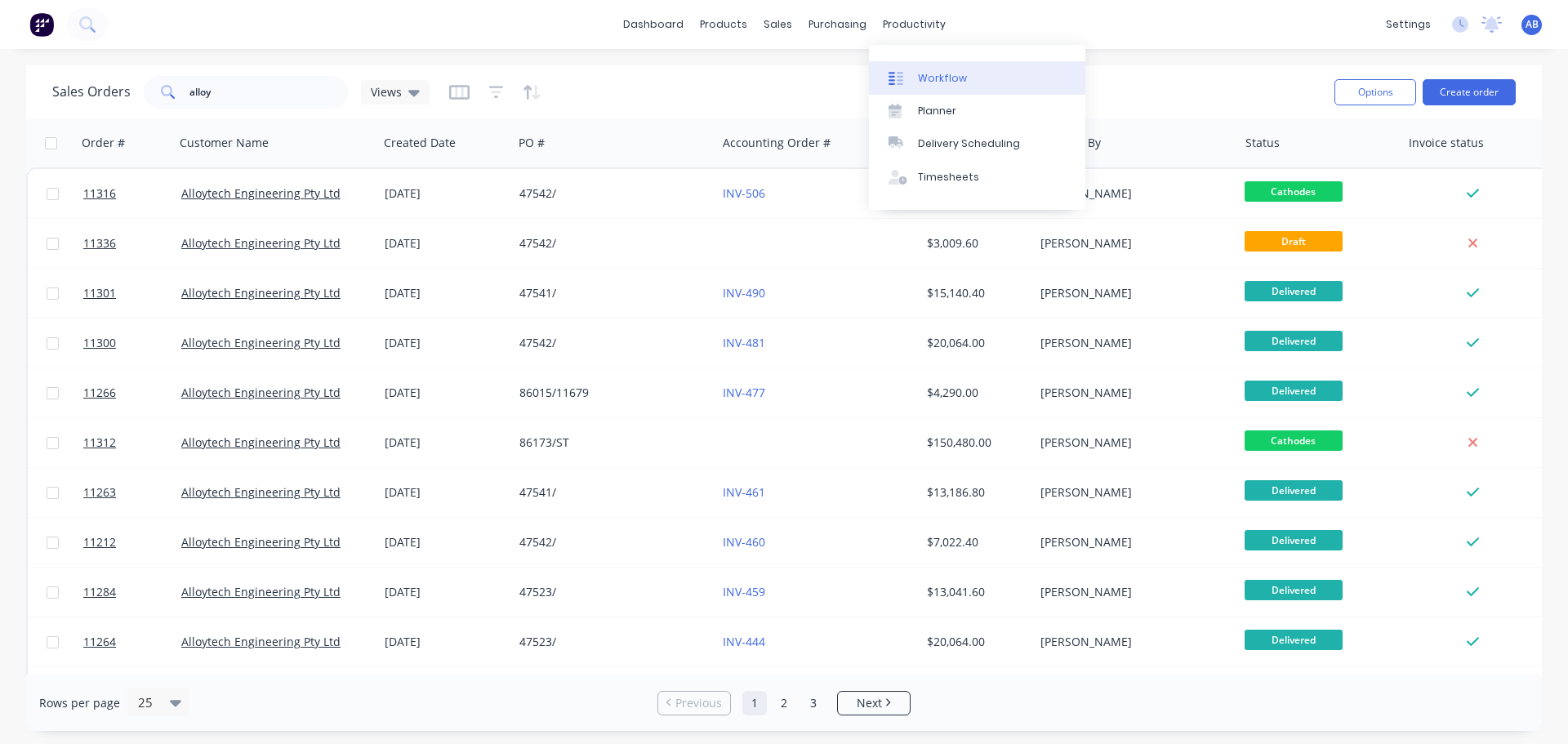
click at [930, 69] on link "Workflow" at bounding box center [978, 77] width 216 height 33
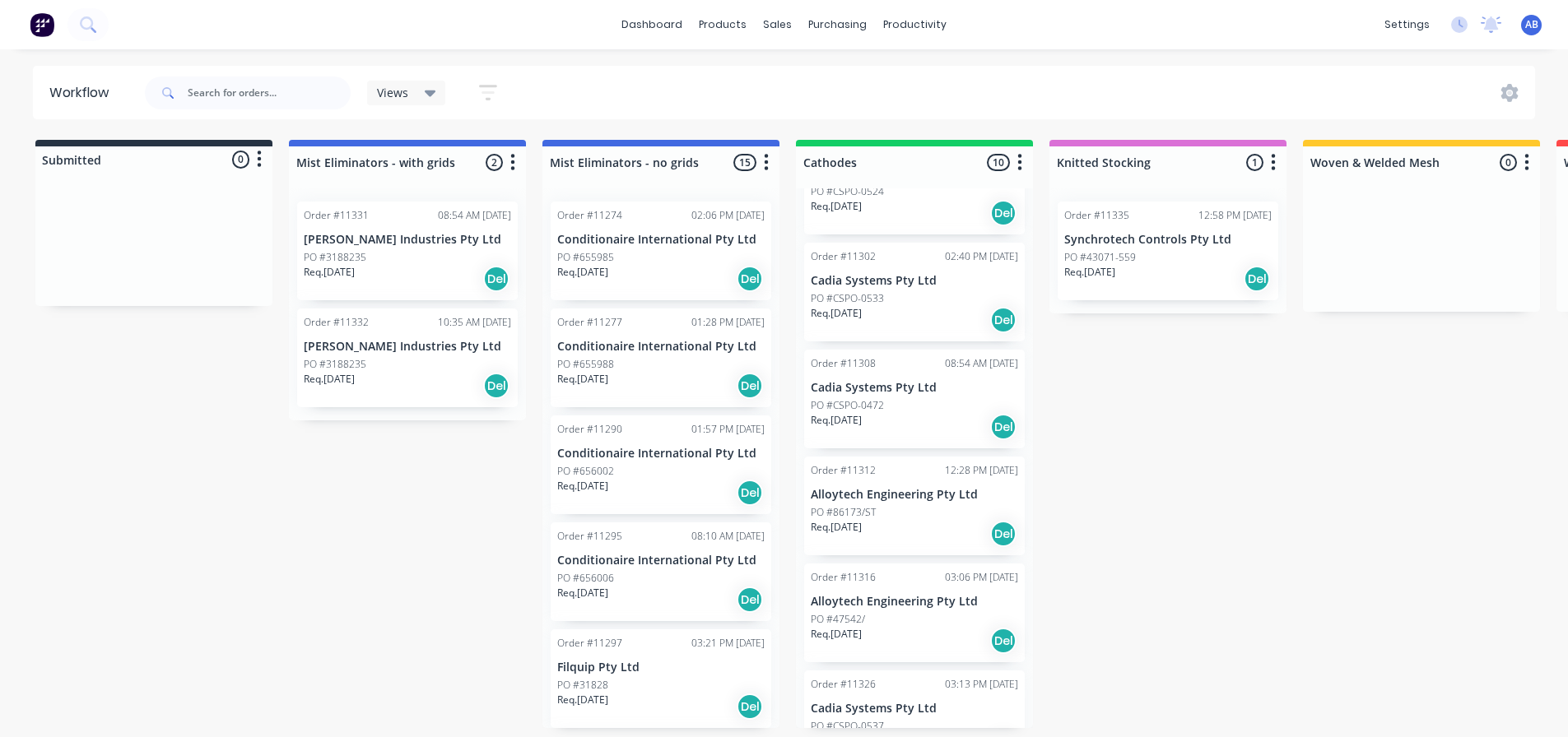
scroll to position [536, 0]
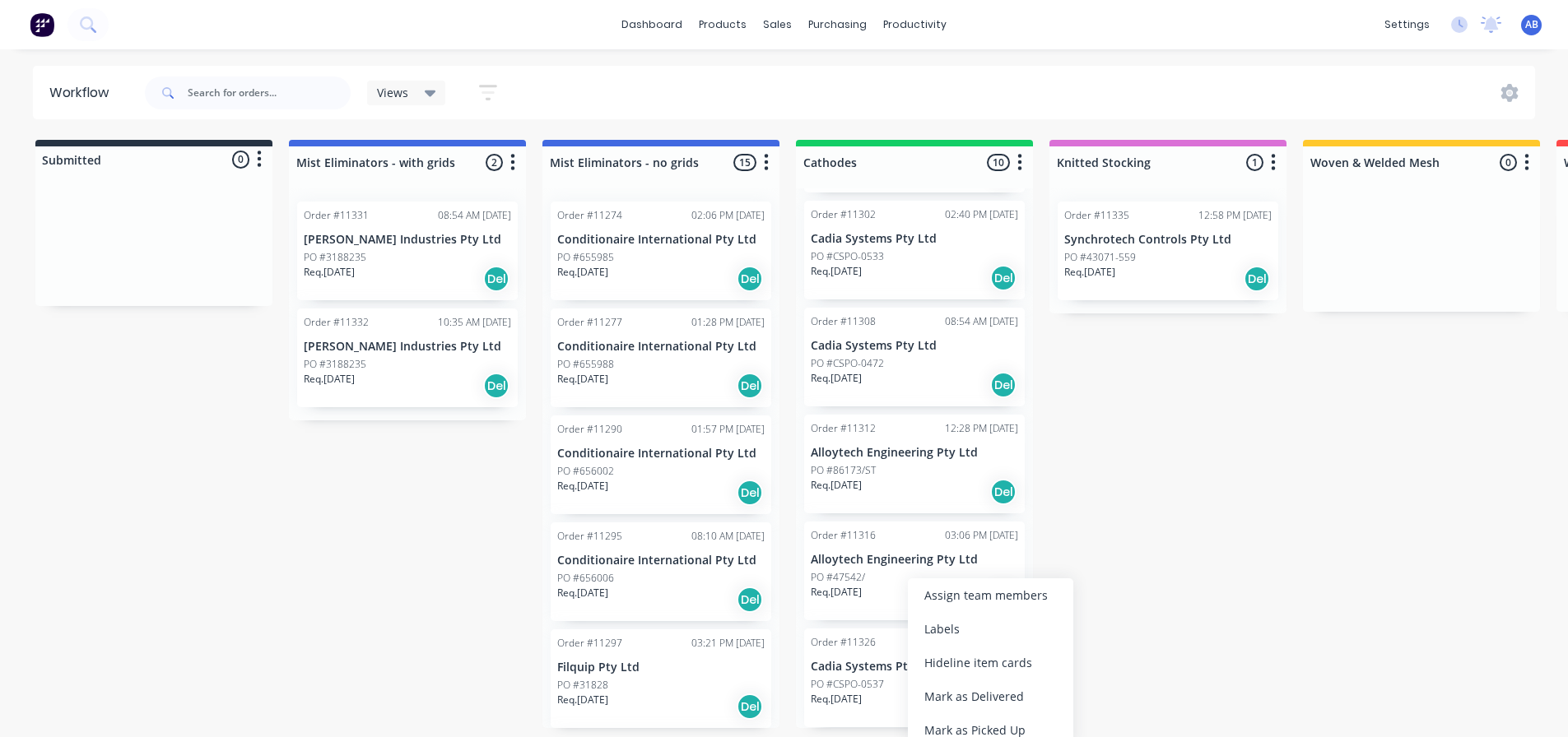
click at [960, 693] on div "Mark as Delivered" at bounding box center [990, 697] width 165 height 34
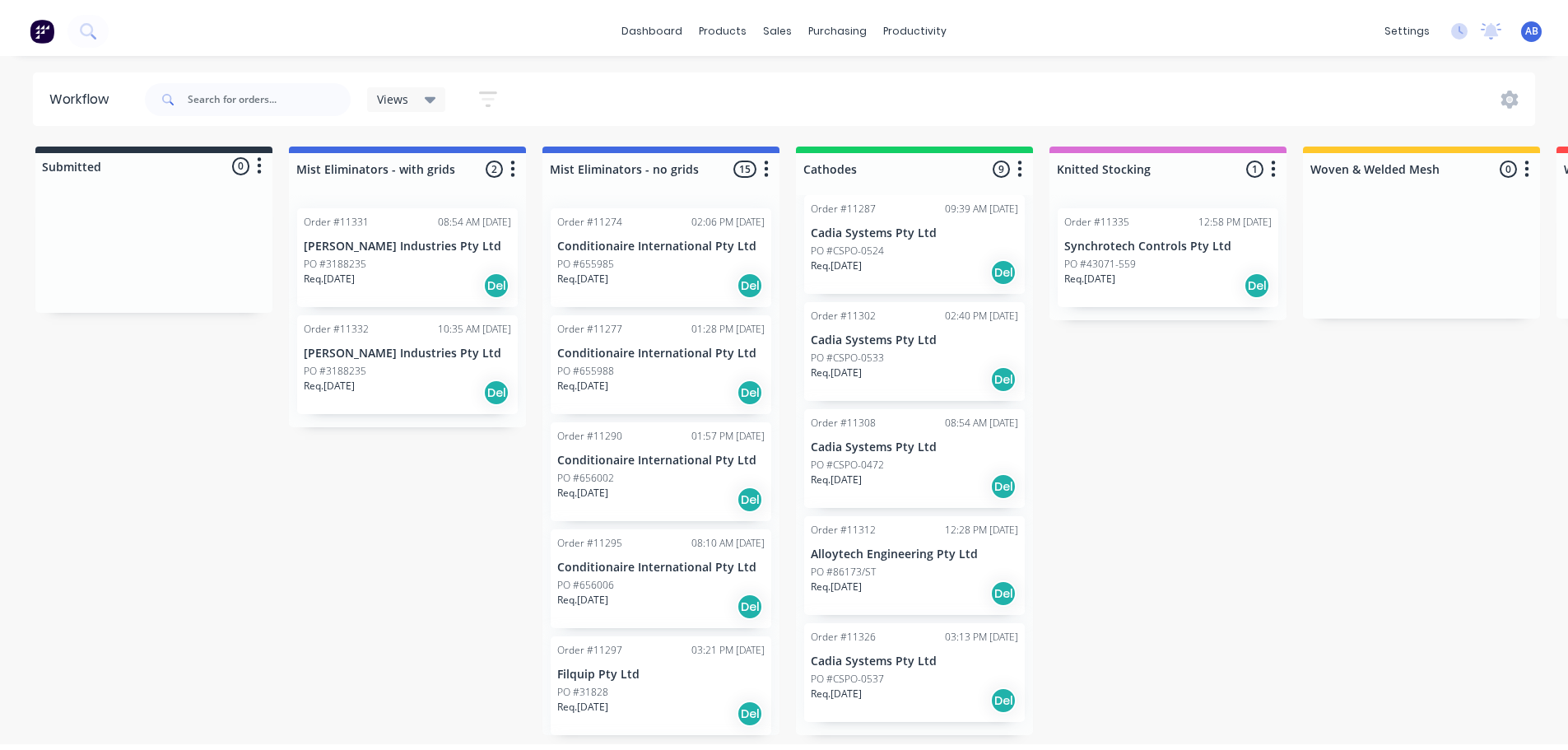
scroll to position [429, 0]
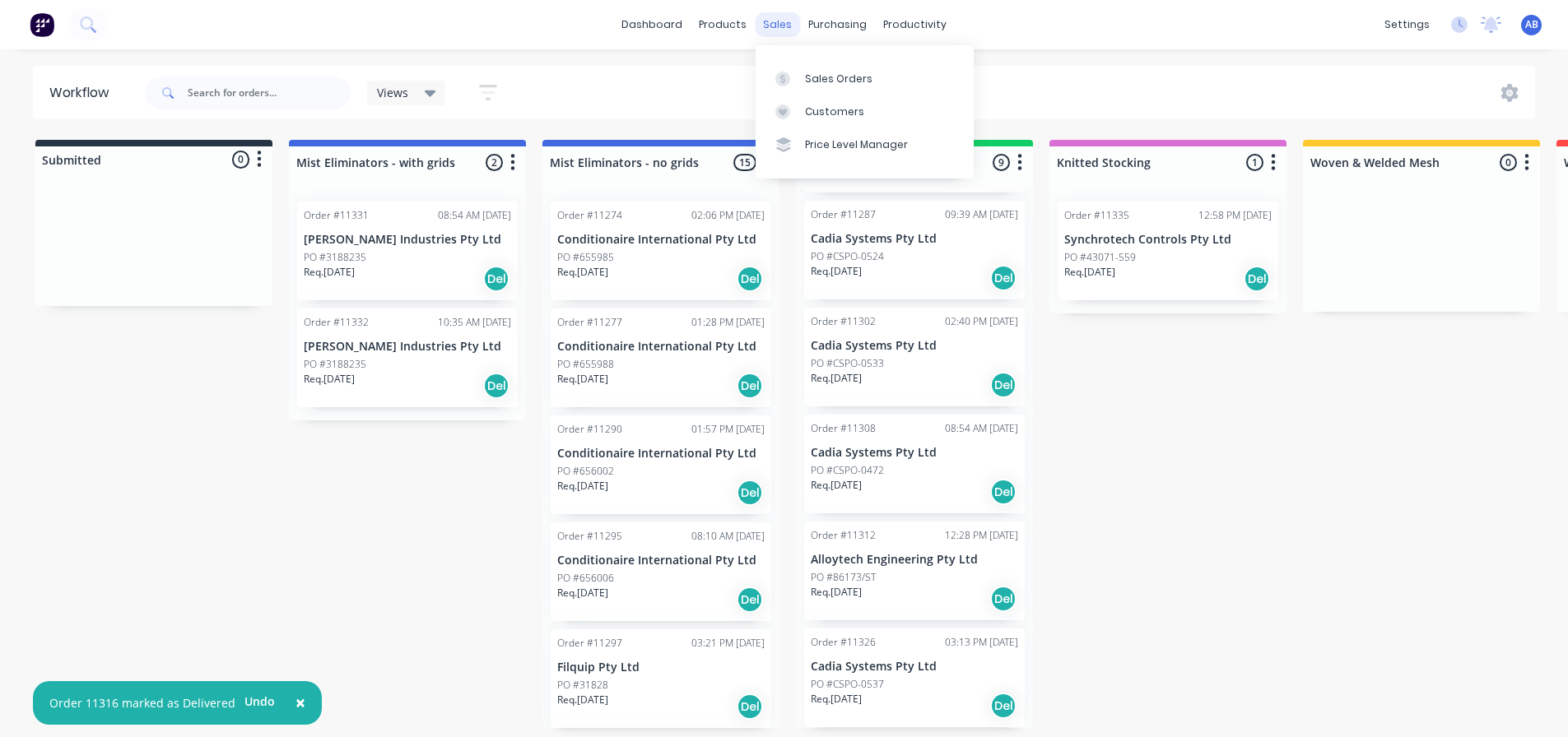
click at [775, 22] on div "sales" at bounding box center [777, 24] width 45 height 25
click at [816, 73] on div "Sales Orders" at bounding box center [838, 79] width 67 height 15
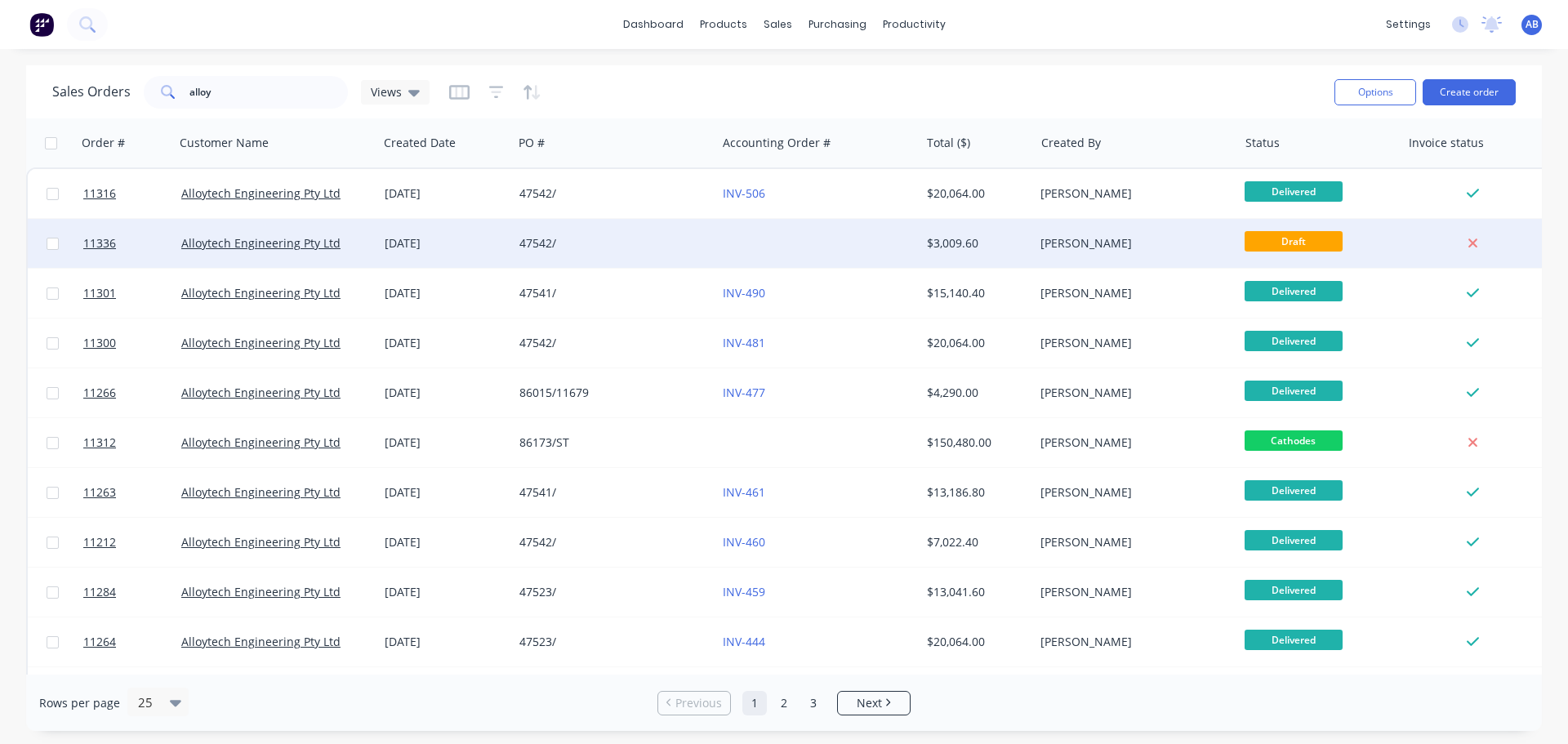
click at [749, 239] on div at bounding box center [818, 243] width 203 height 49
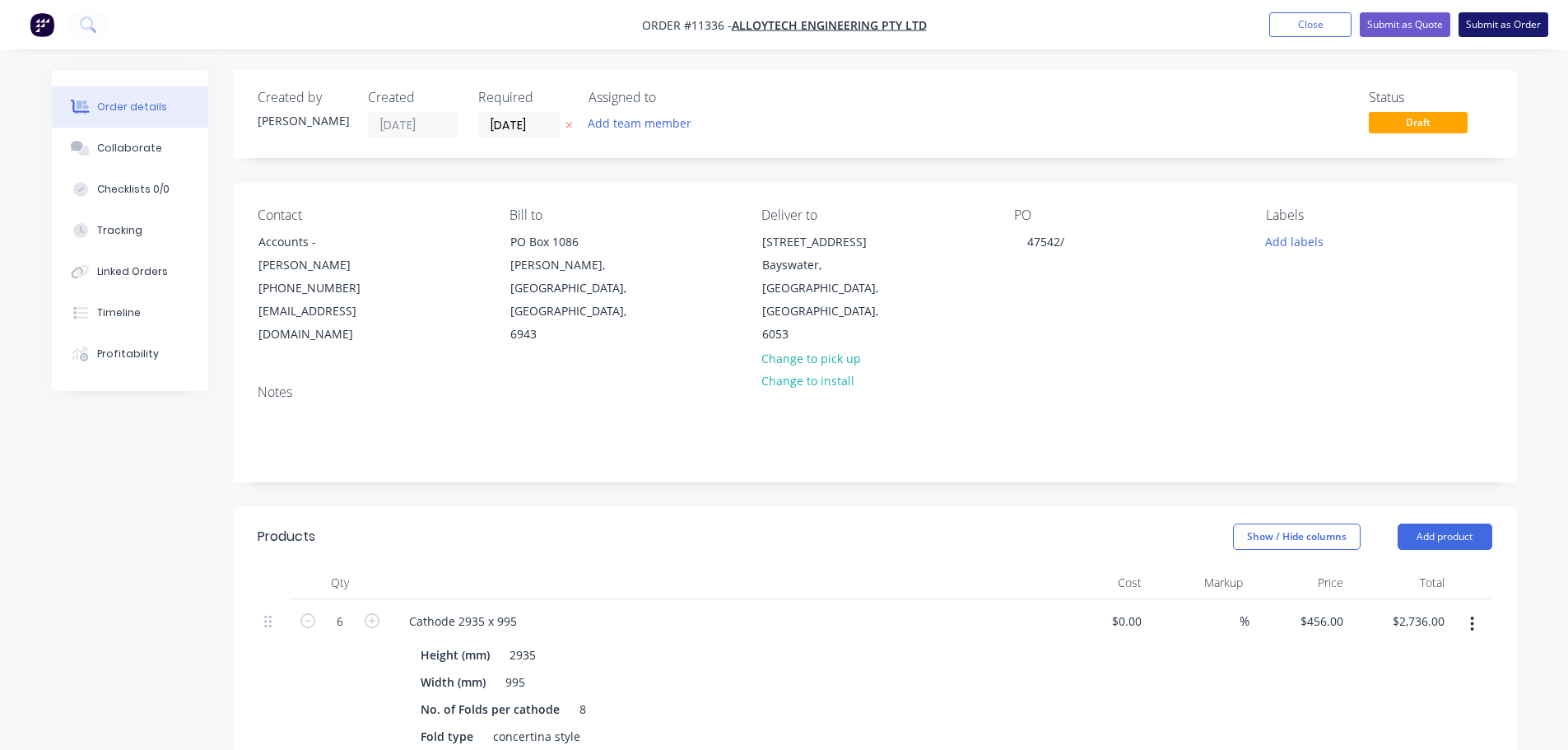
click at [1492, 26] on button "Submit as Order" at bounding box center [1503, 24] width 90 height 25
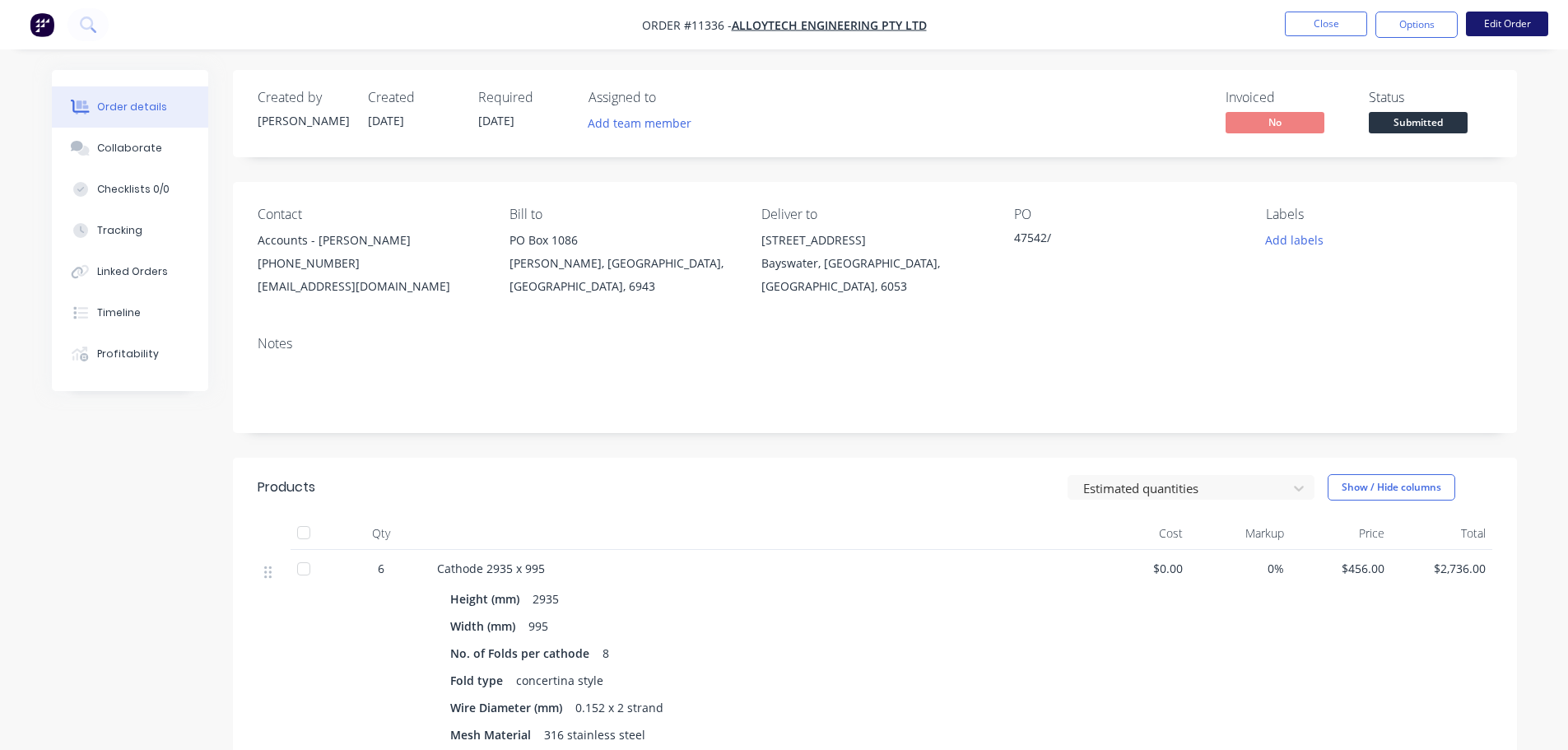
click at [1523, 26] on button "Edit Order" at bounding box center [1507, 24] width 82 height 25
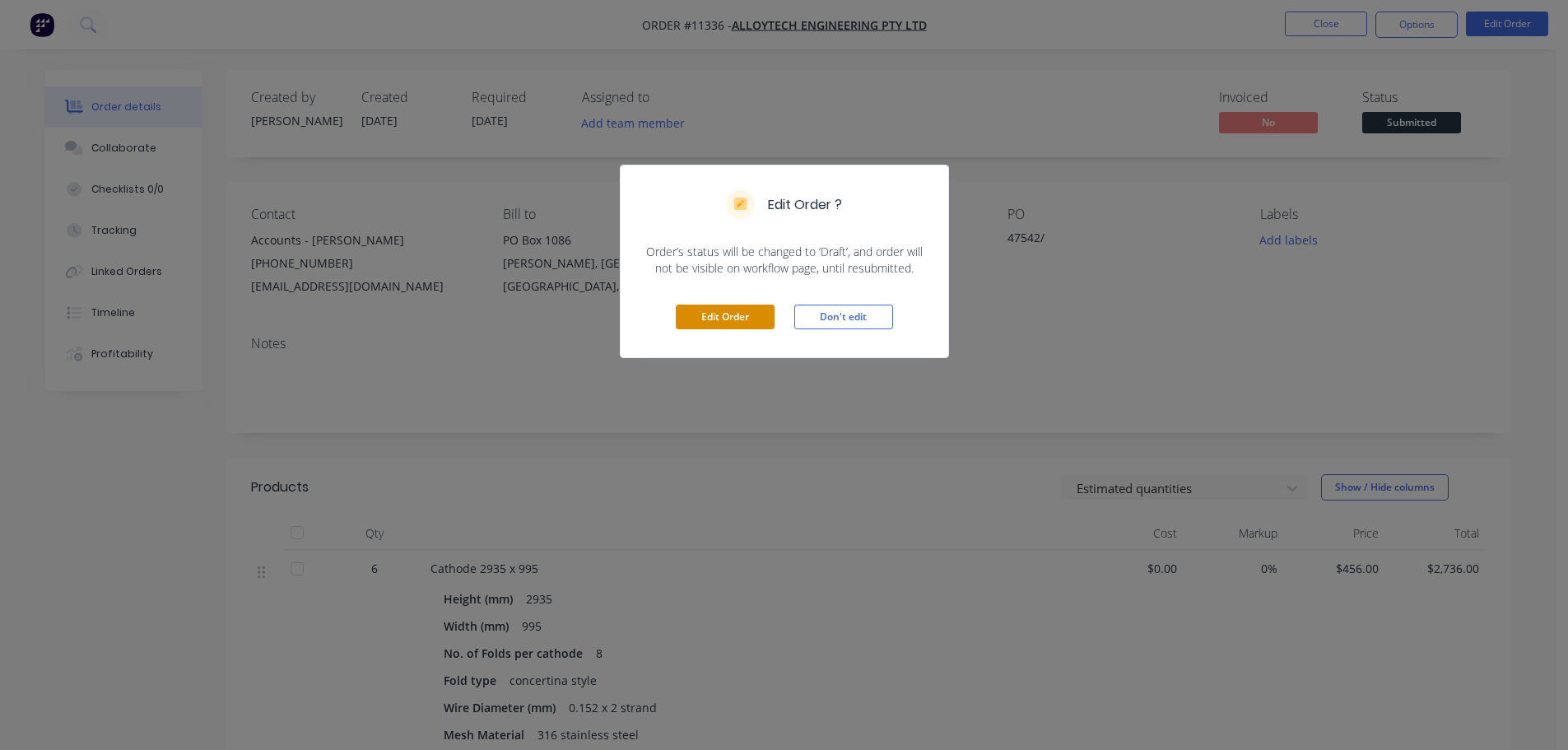
click at [704, 306] on button "Edit Order" at bounding box center [725, 317] width 99 height 25
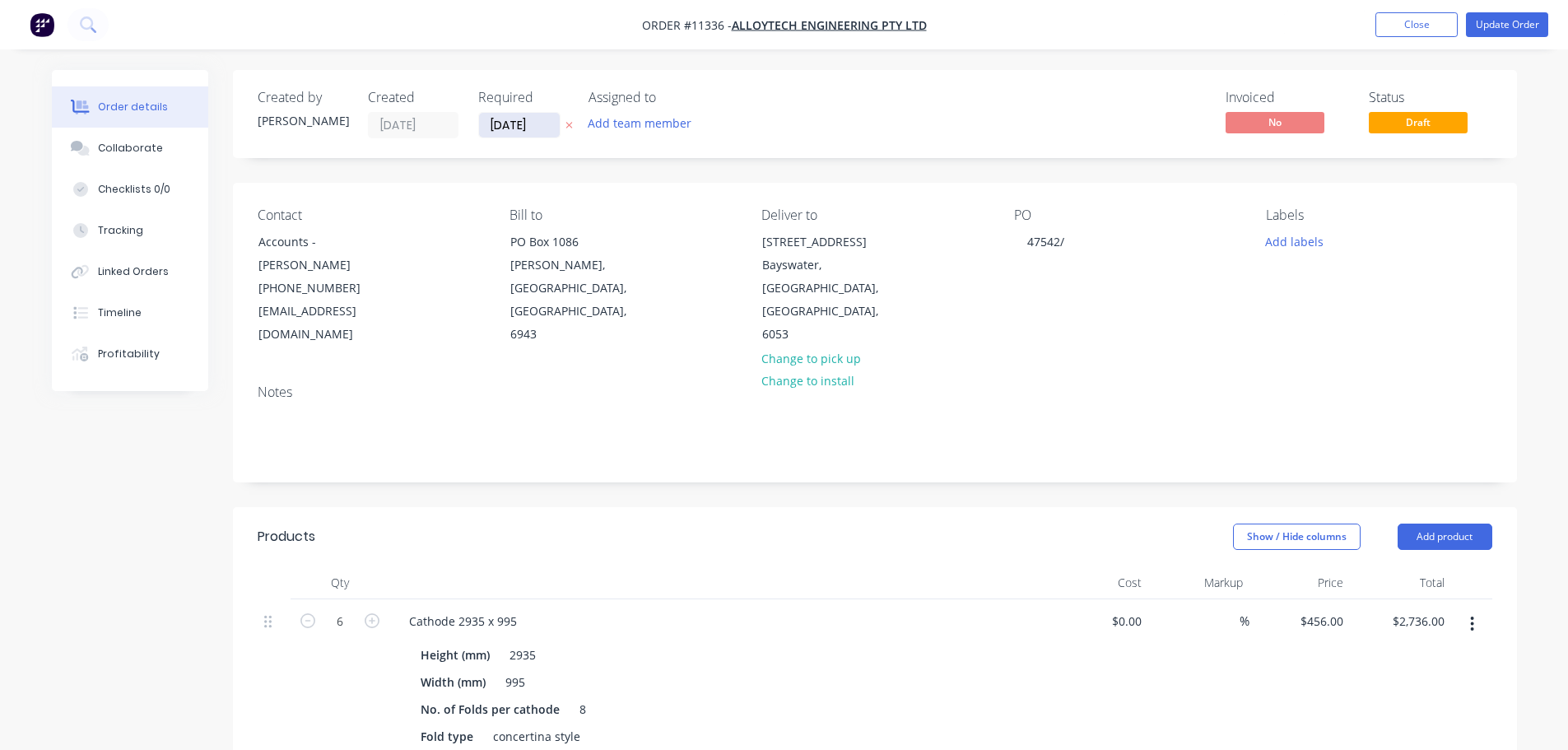
click at [532, 129] on input "[DATE]" at bounding box center [519, 125] width 81 height 25
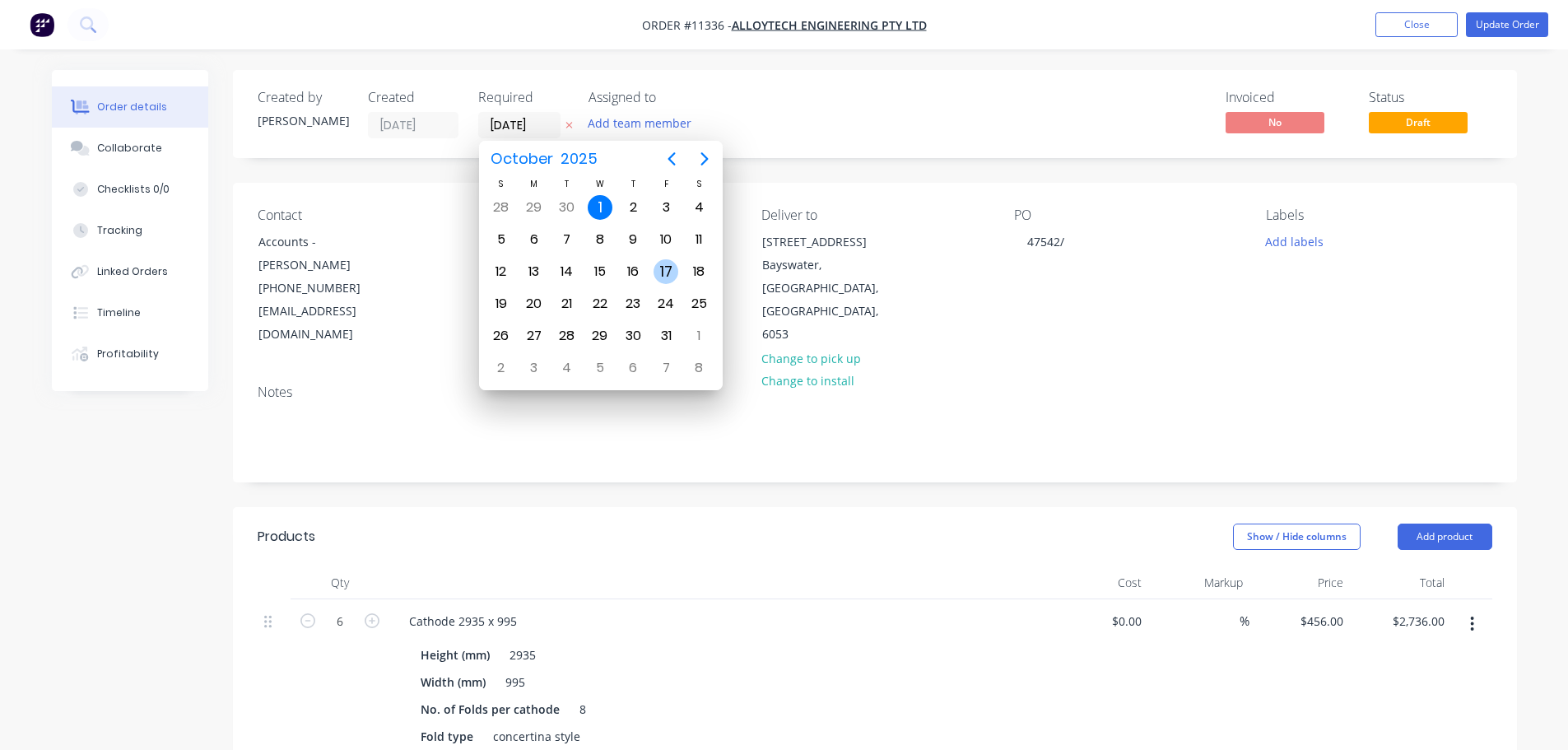
click at [667, 267] on div "17" at bounding box center [666, 271] width 25 height 25
type input "[DATE]"
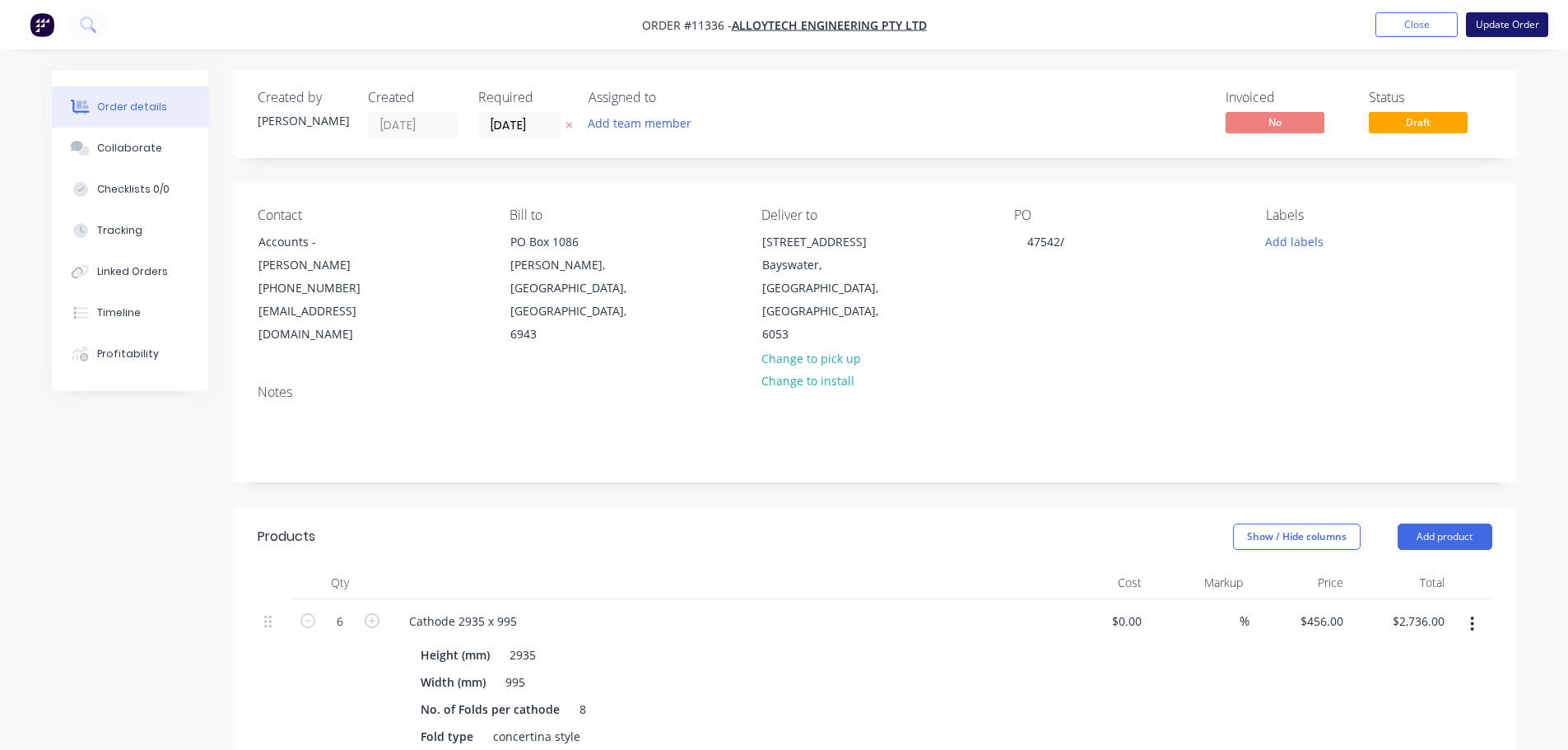
click at [1491, 27] on button "Update Order" at bounding box center [1507, 24] width 82 height 25
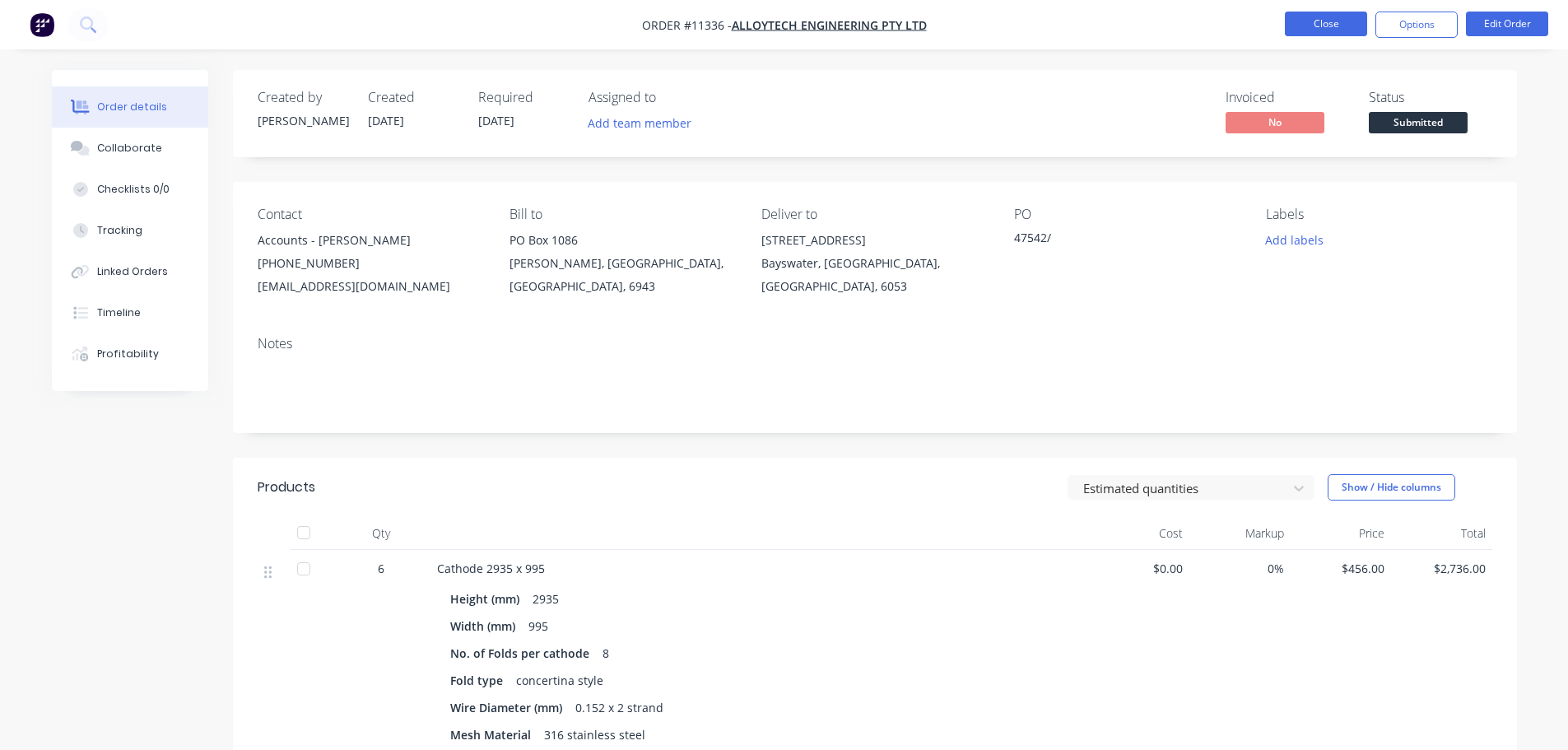
click at [1340, 28] on button "Close" at bounding box center [1326, 24] width 82 height 25
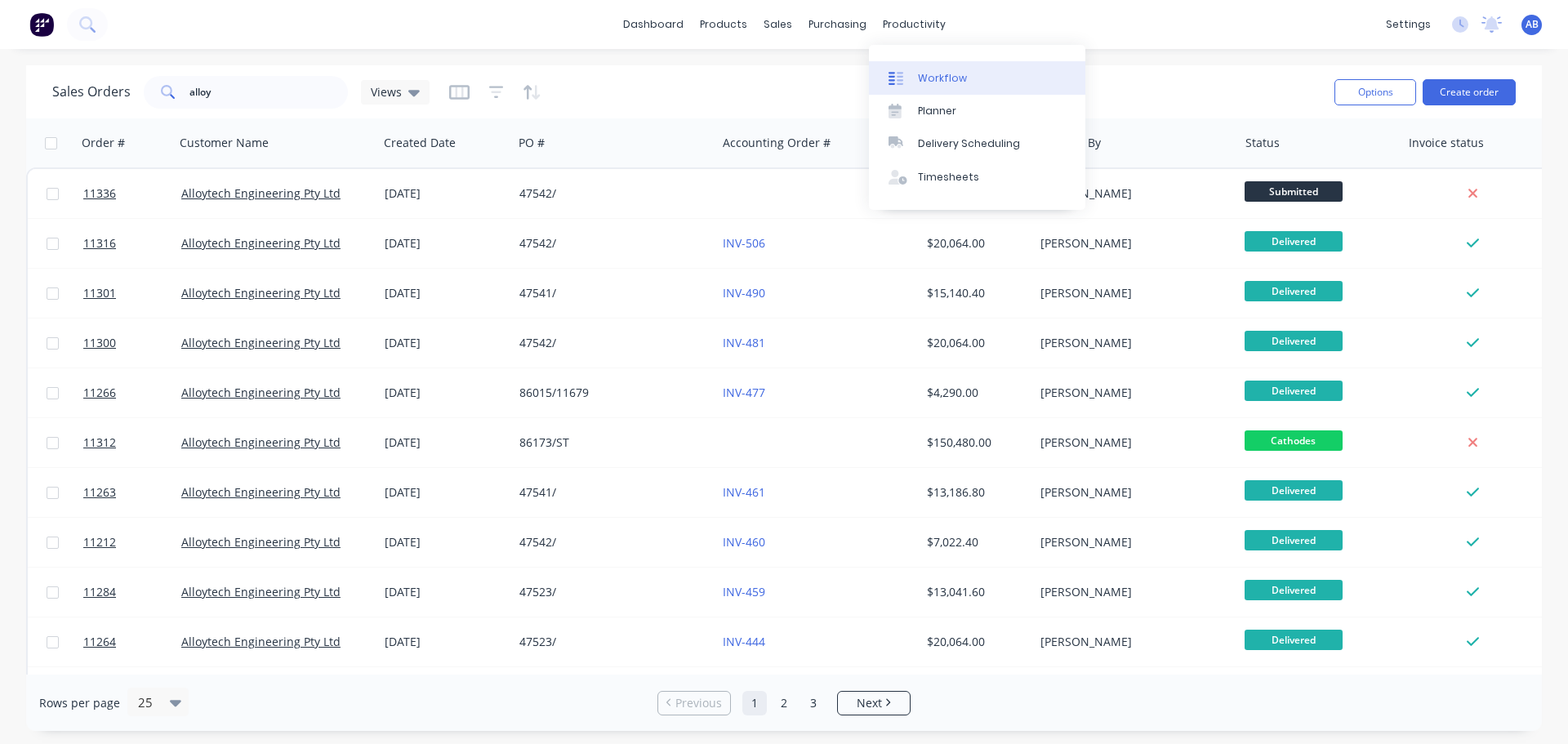
click at [923, 72] on div "Workflow" at bounding box center [942, 78] width 49 height 15
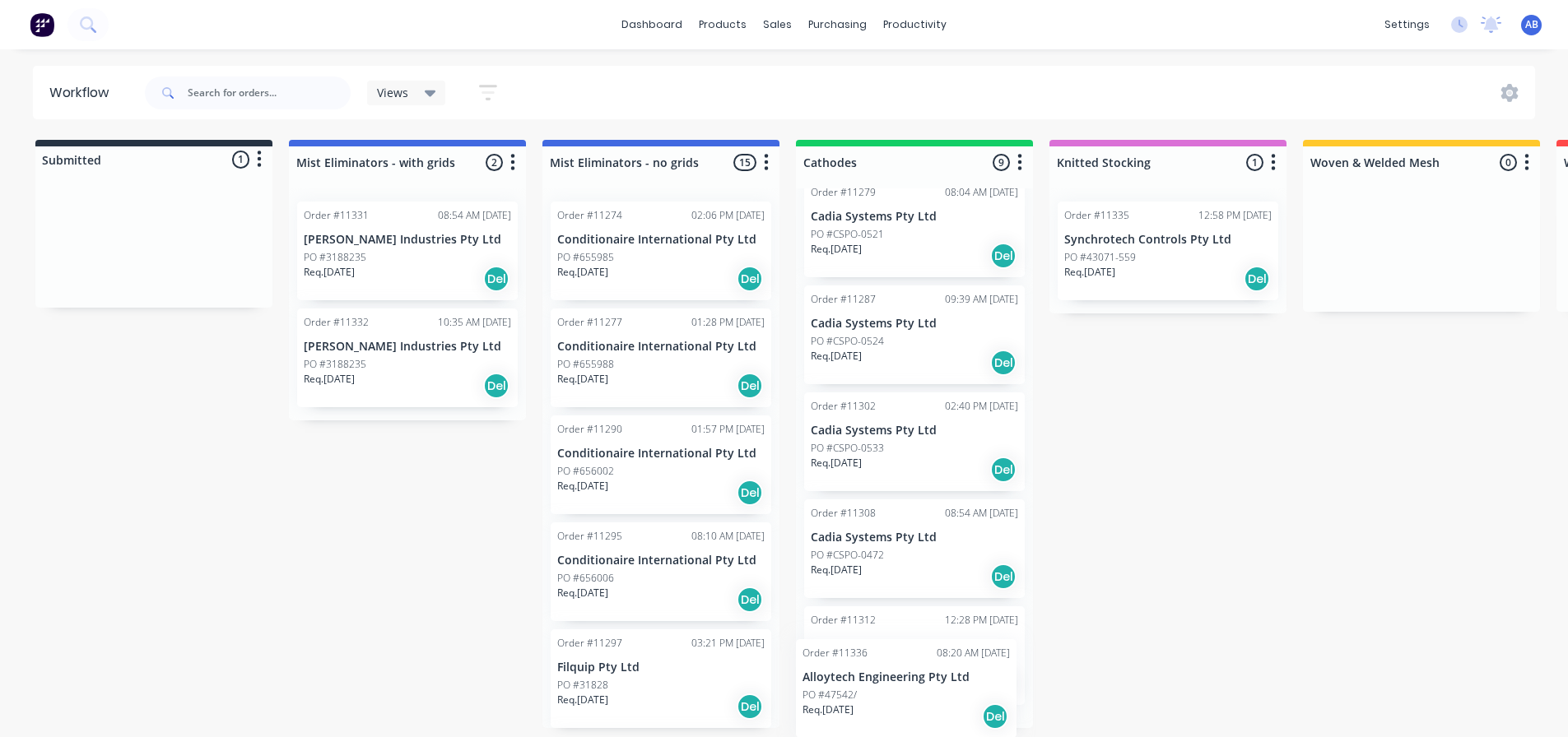
scroll to position [532, 0]
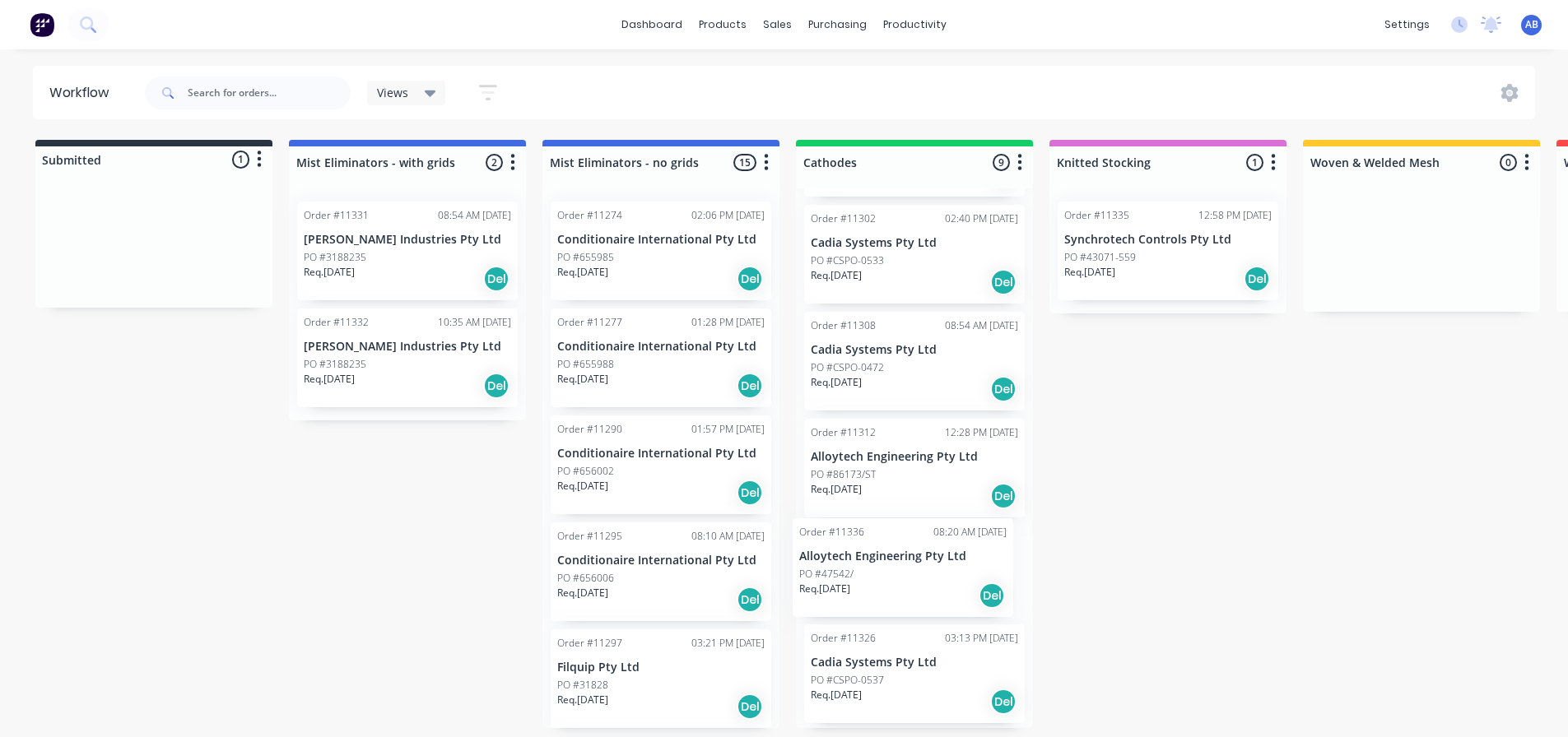
drag, startPoint x: 125, startPoint y: 251, endPoint x: 879, endPoint y: 574, distance: 820.4
click at [879, 574] on div "Submitted 1 Status colour #273444 hex #273444 Save Cancel Summaries Total order…" at bounding box center [1122, 434] width 2268 height 588
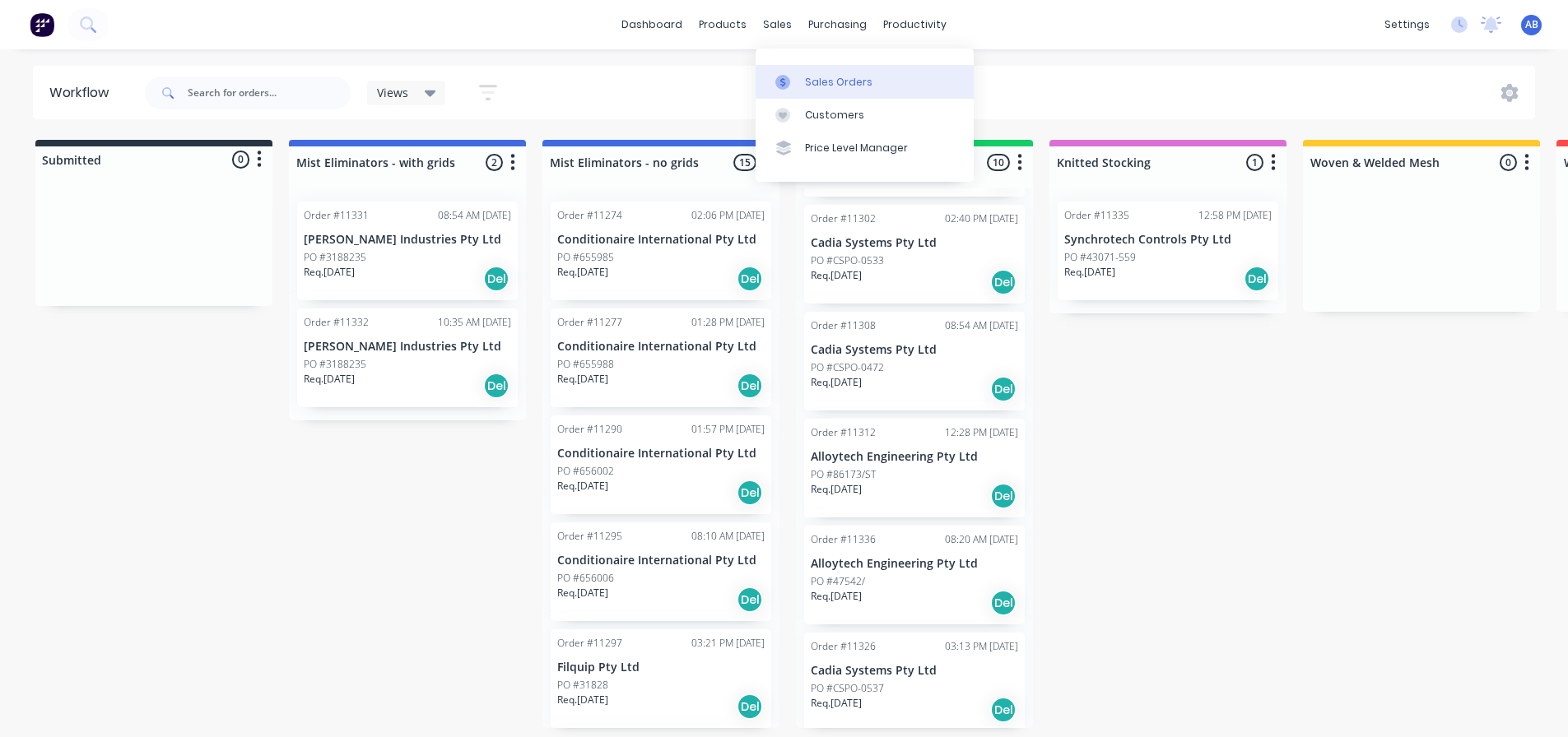
click at [820, 77] on div "Sales Orders" at bounding box center [838, 82] width 67 height 15
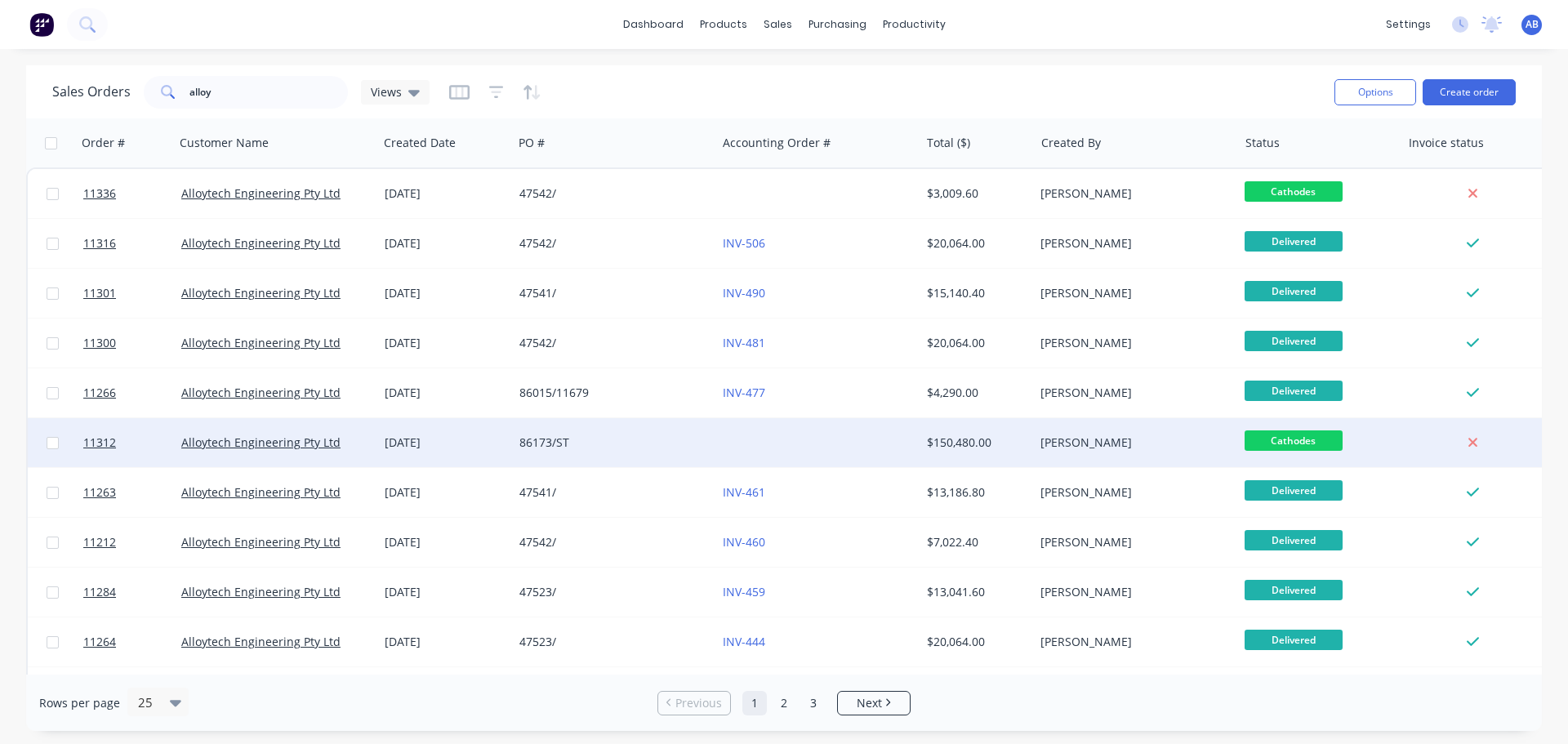
click at [707, 442] on div "86173/ST" at bounding box center [614, 442] width 191 height 16
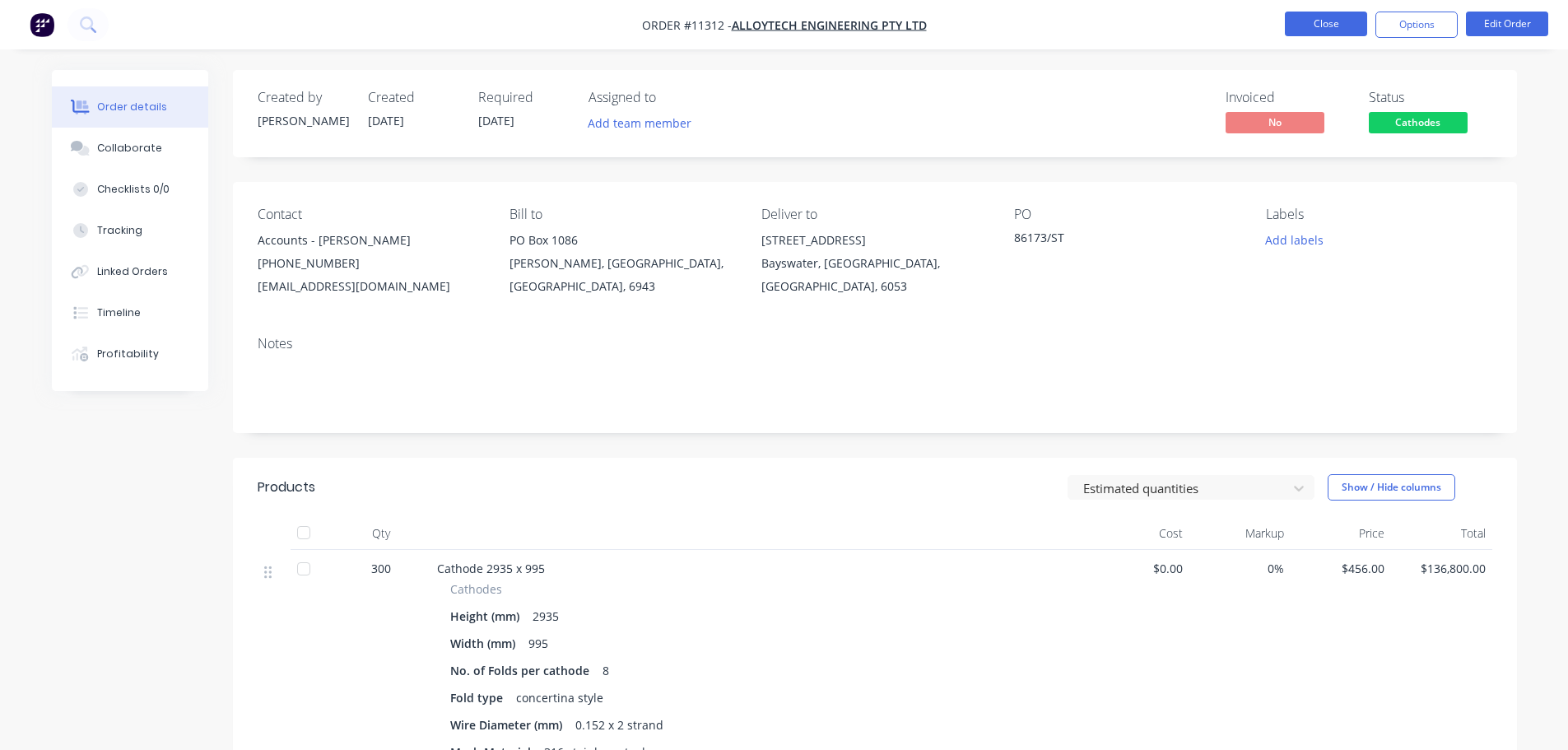
click at [1306, 23] on button "Close" at bounding box center [1326, 24] width 82 height 25
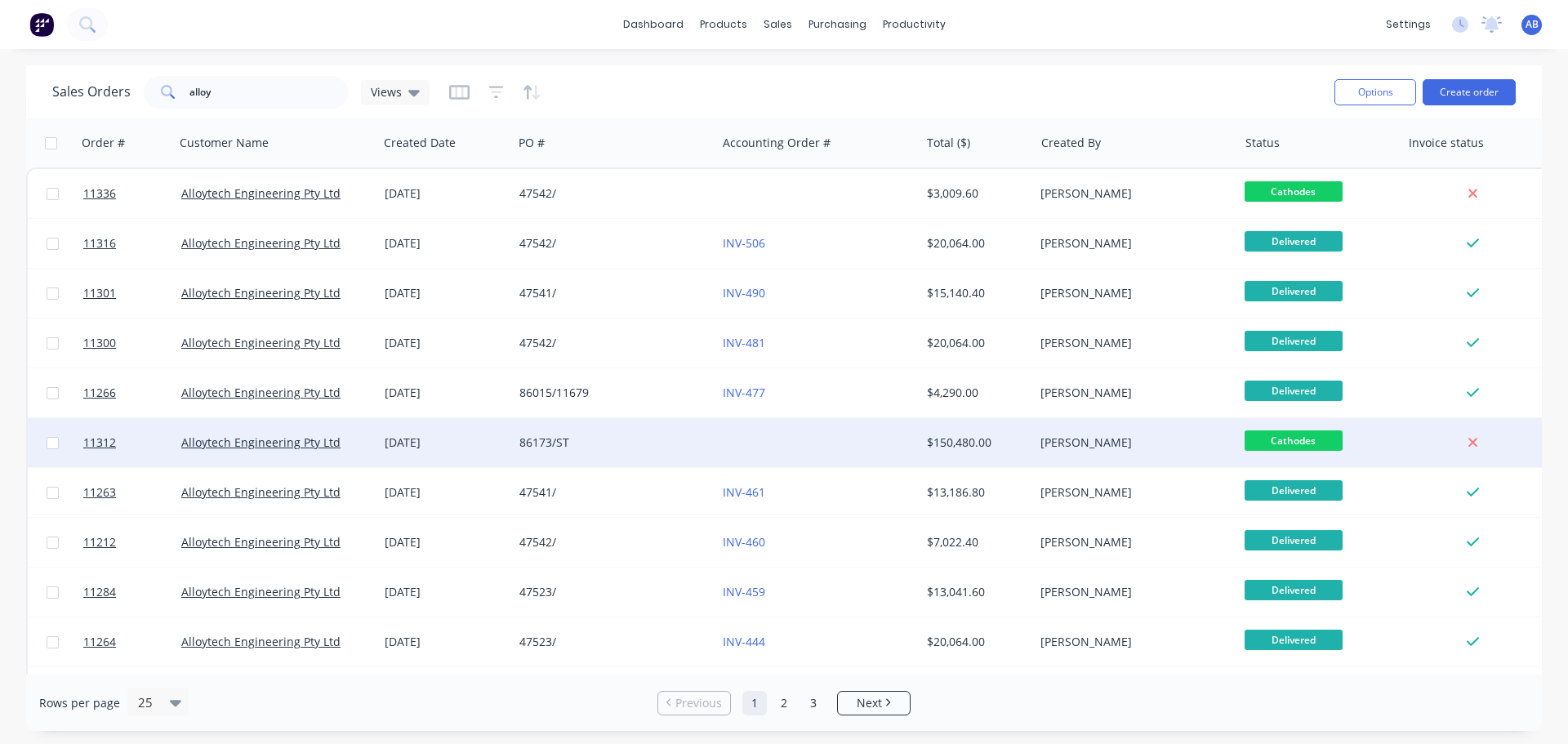
click at [742, 448] on div at bounding box center [818, 441] width 203 height 49
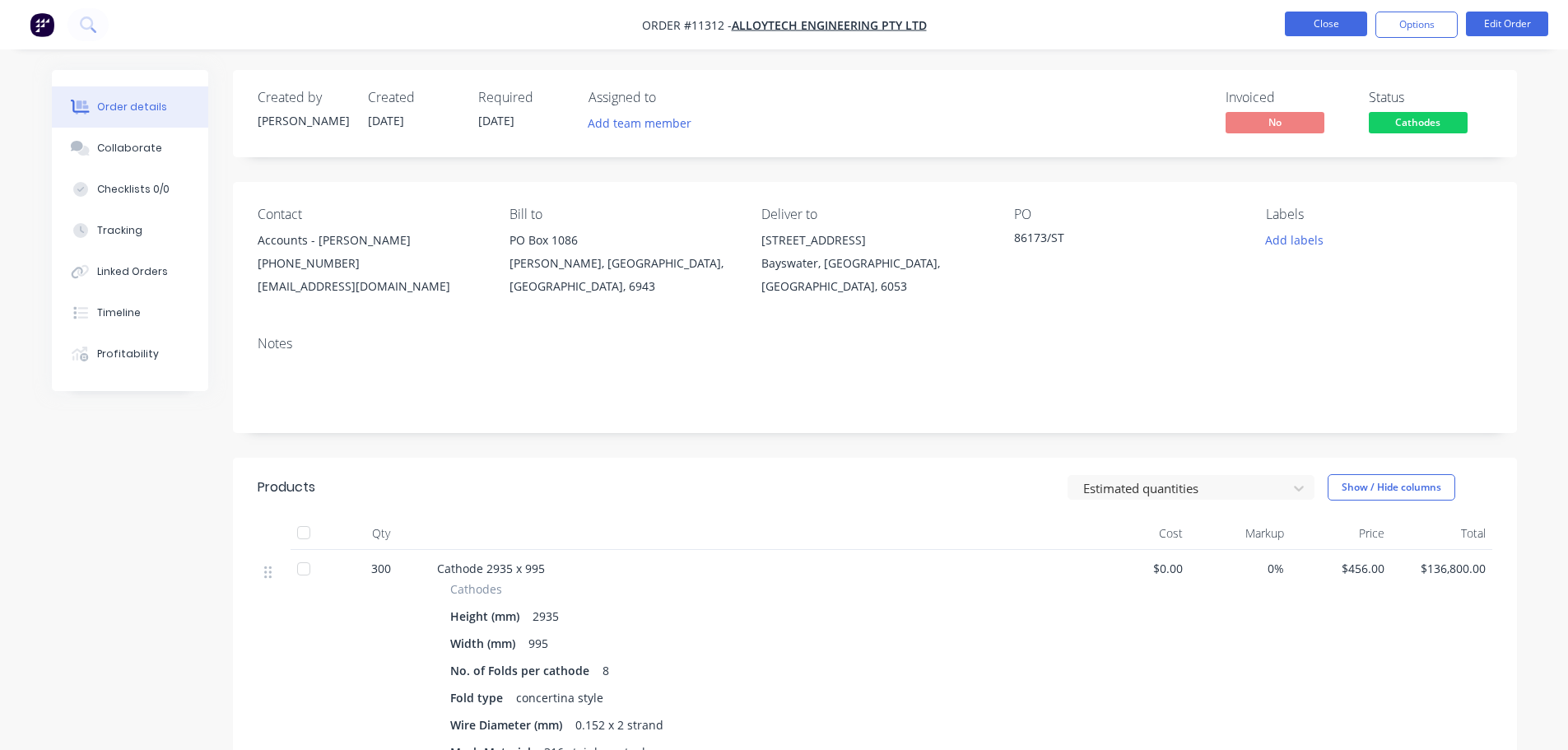
click at [1344, 19] on button "Close" at bounding box center [1326, 24] width 82 height 25
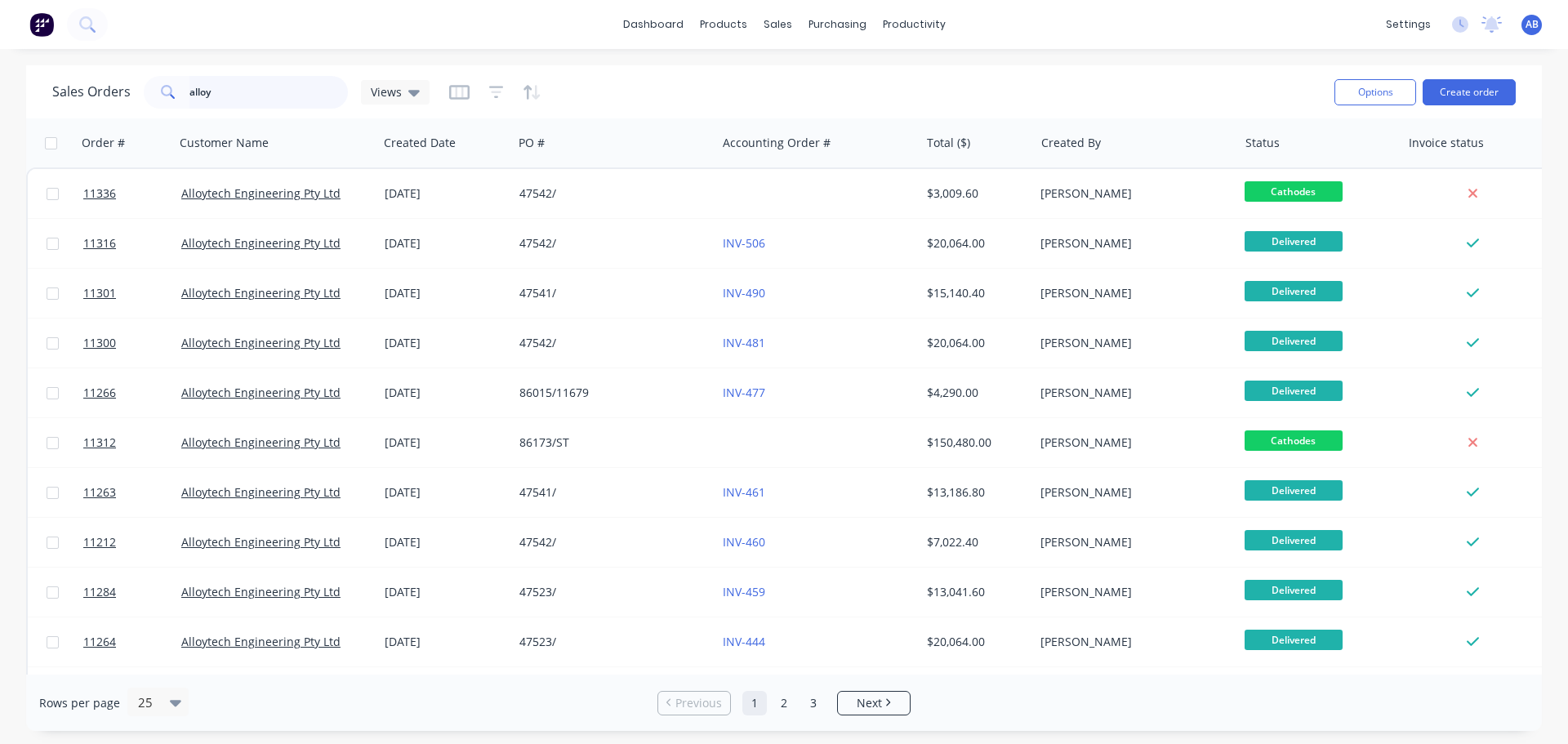
click at [242, 104] on input "alloy" at bounding box center [269, 92] width 159 height 33
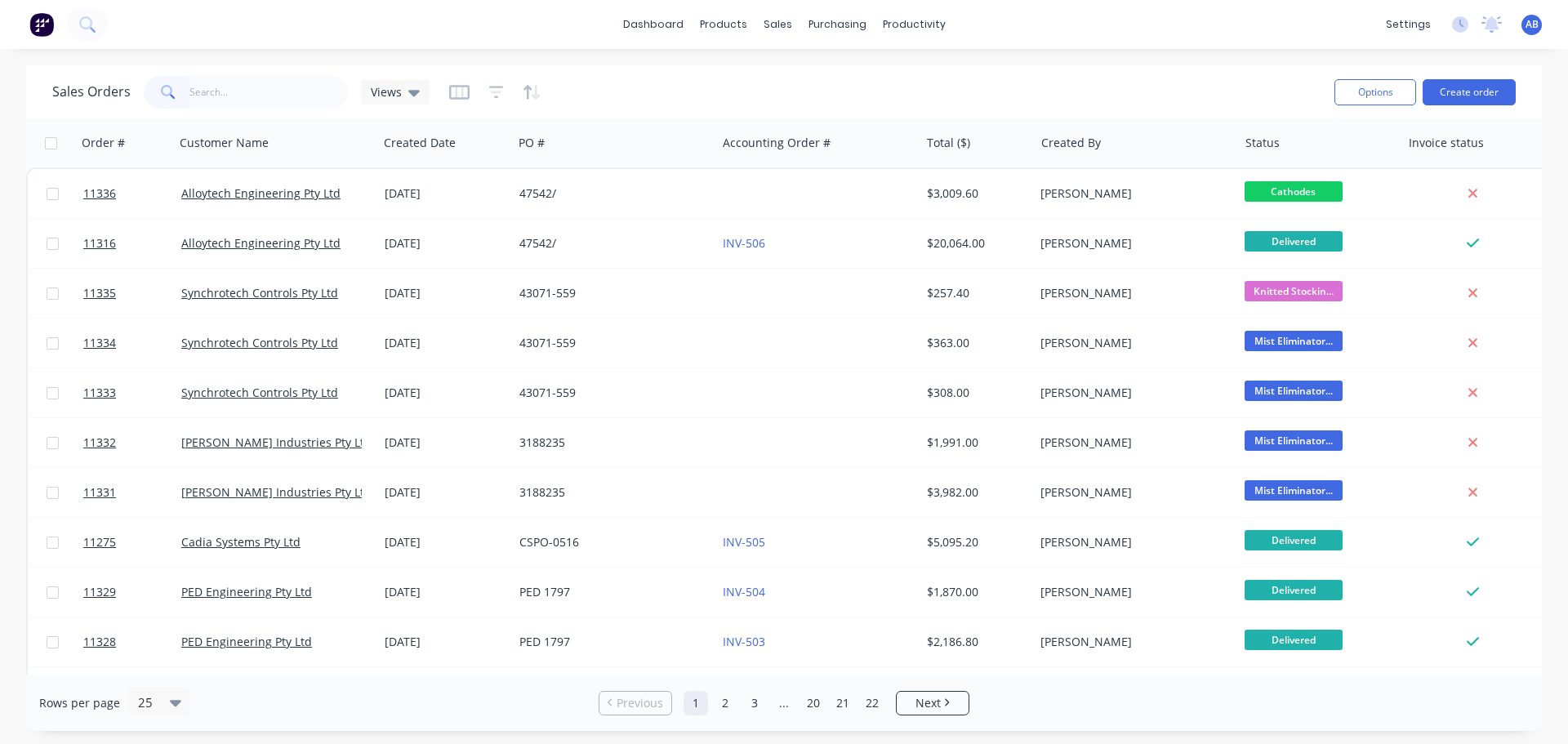
click at [42, 24] on img at bounding box center [42, 24] width 25 height 25
